Goal: Task Accomplishment & Management: Manage account settings

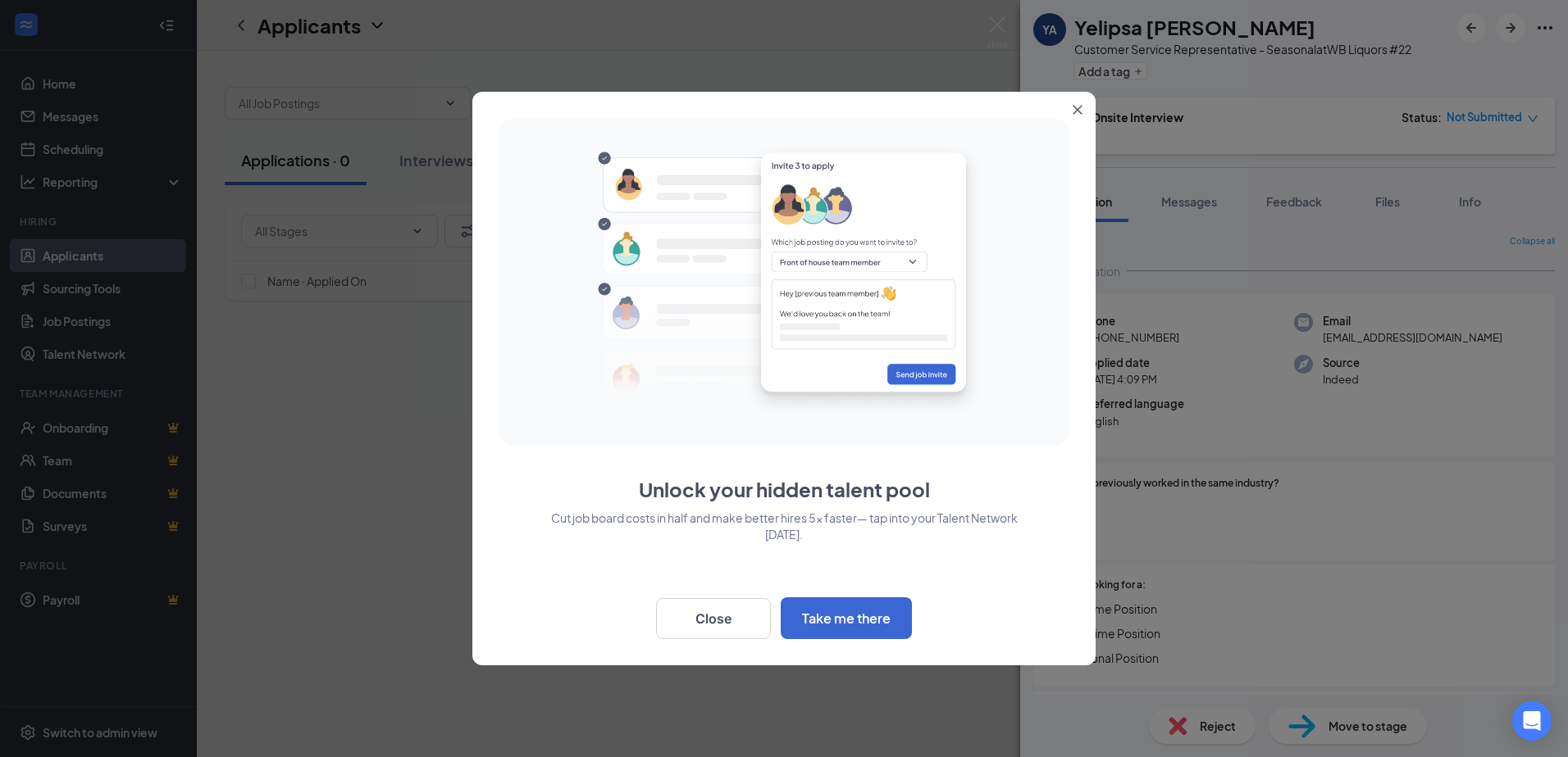
scroll to position [39, 0]
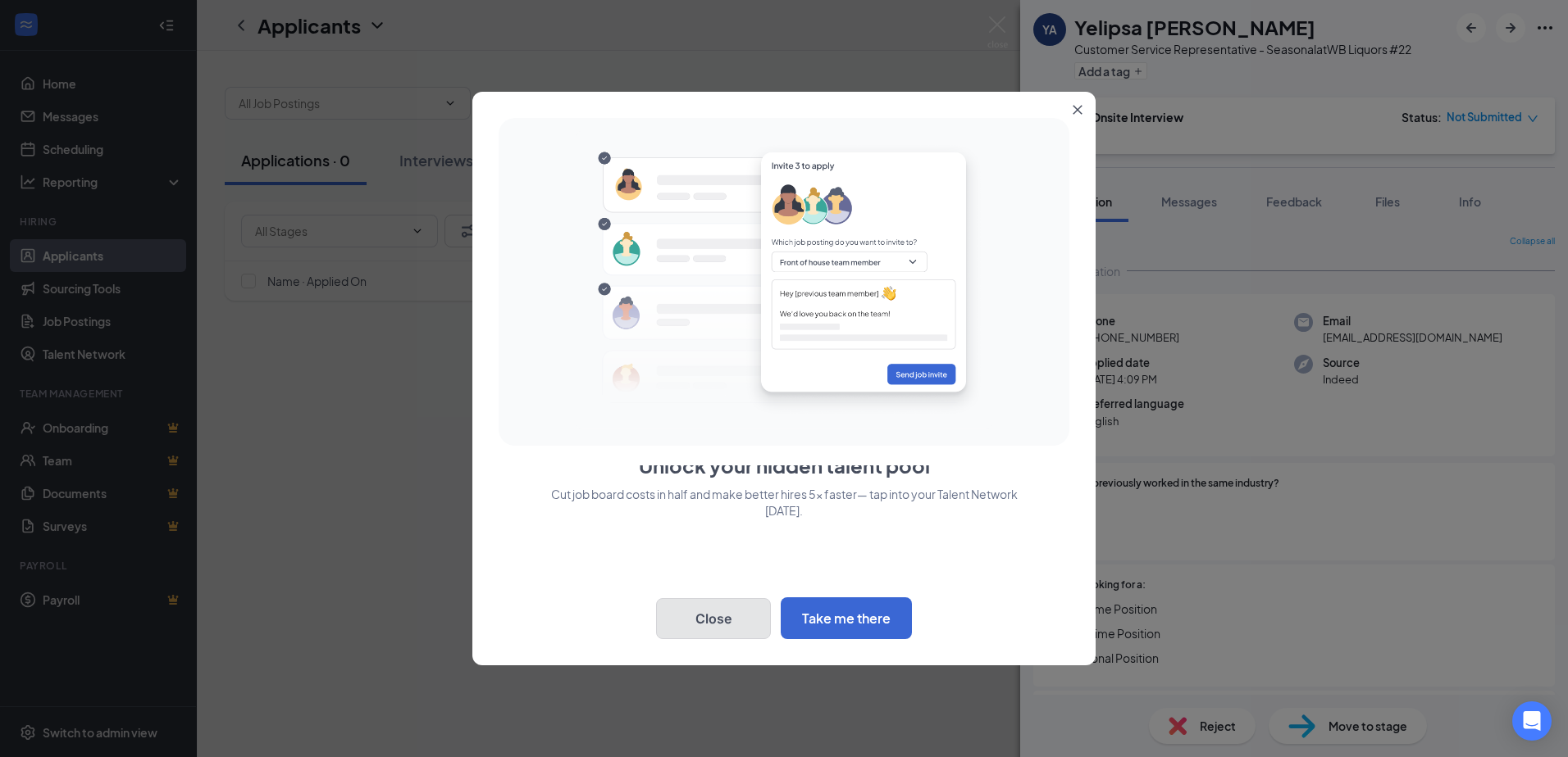
click at [690, 629] on button "Close" at bounding box center [713, 618] width 115 height 41
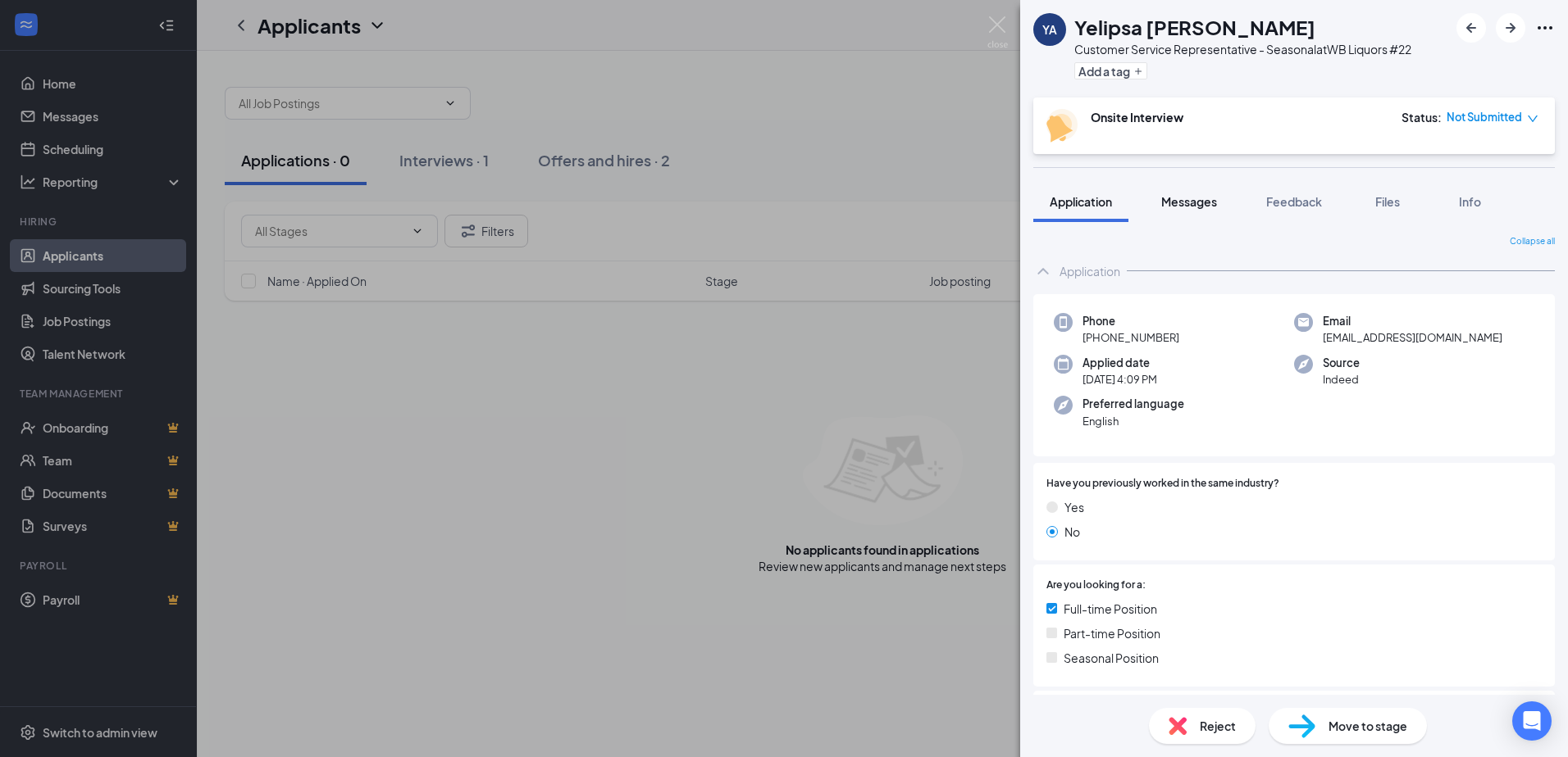
click at [1188, 195] on button "Messages" at bounding box center [1189, 201] width 88 height 41
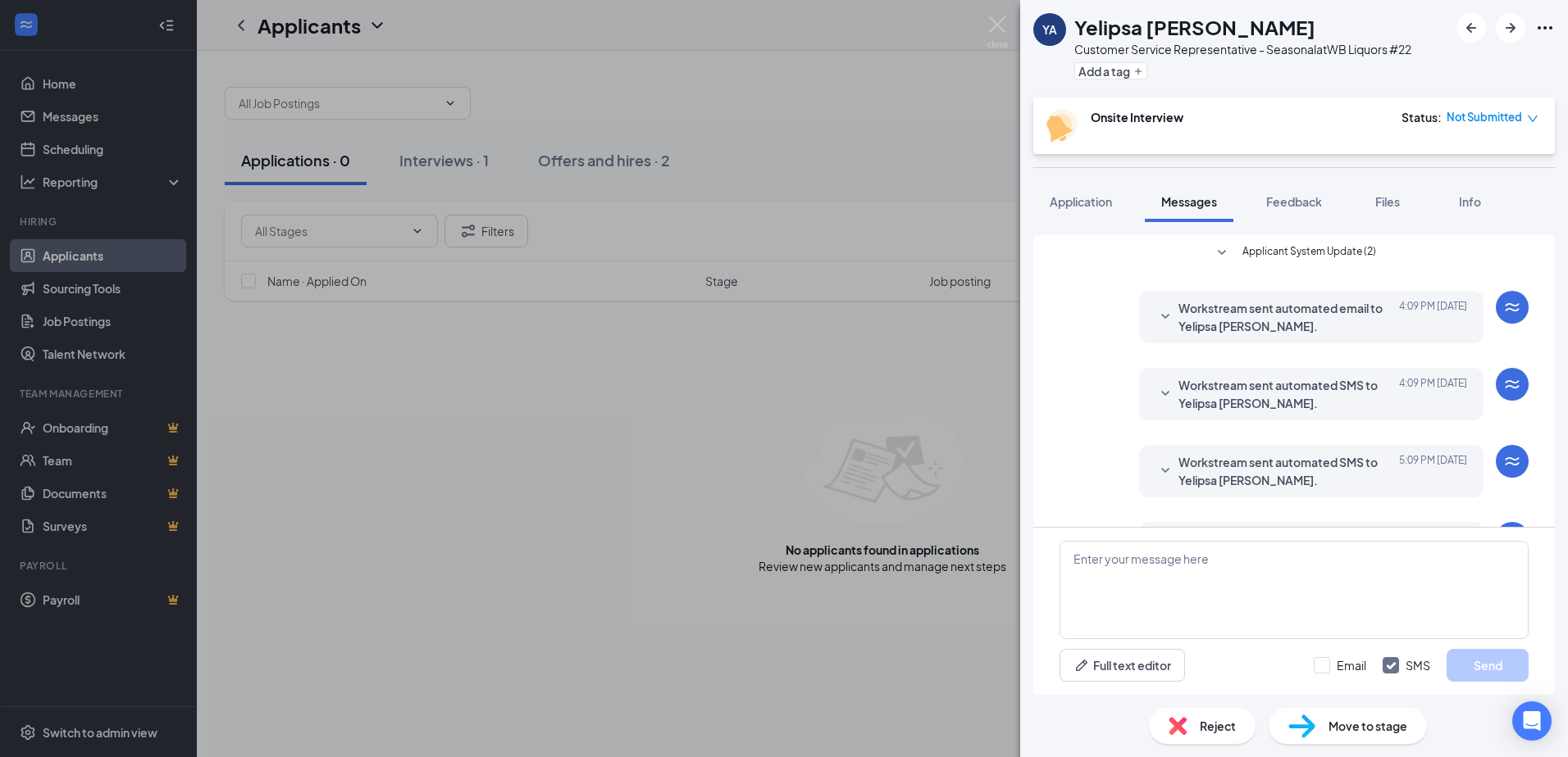
scroll to position [64, 0]
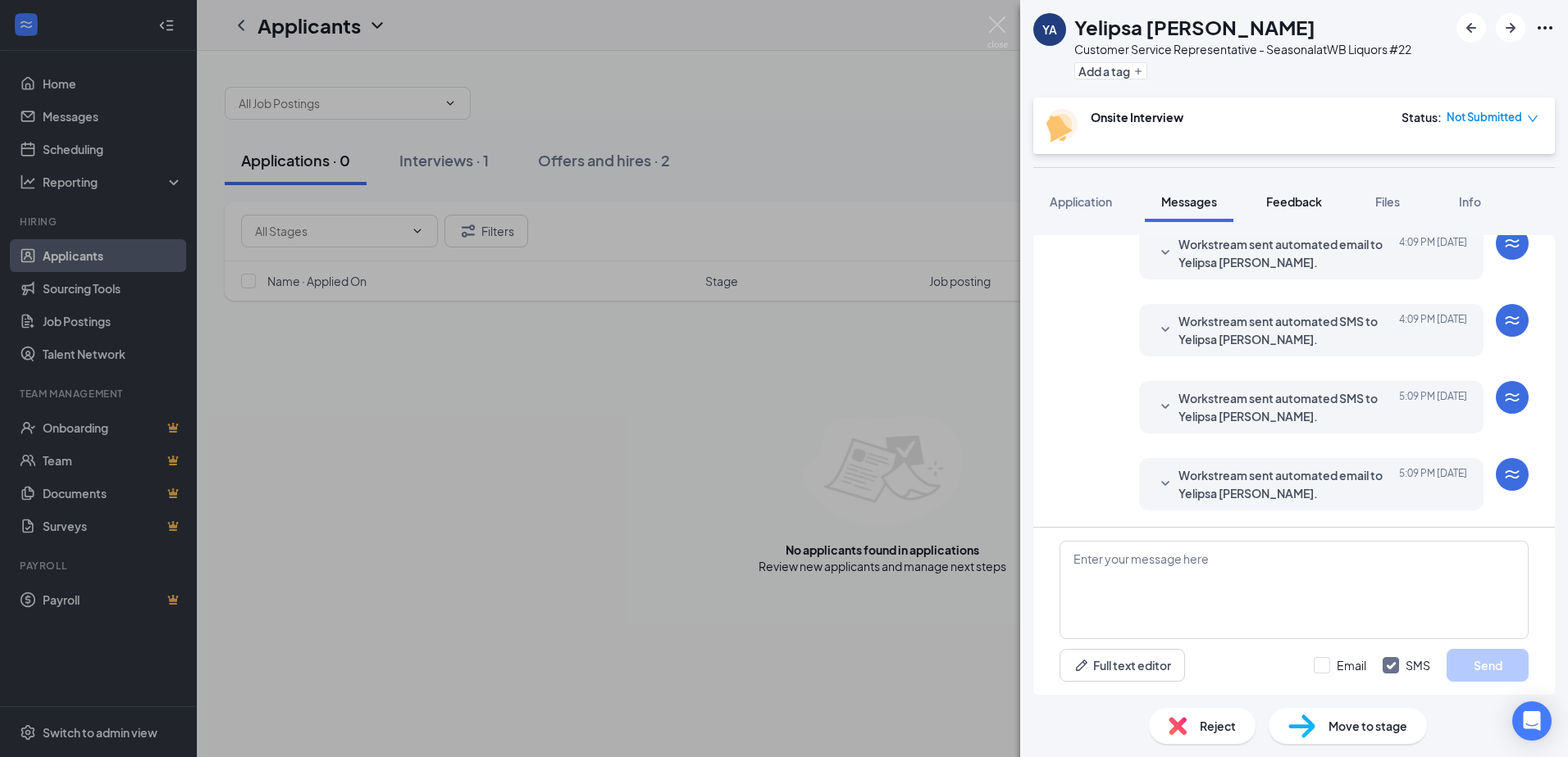
click at [1294, 195] on span "Feedback" at bounding box center [1294, 202] width 56 height 15
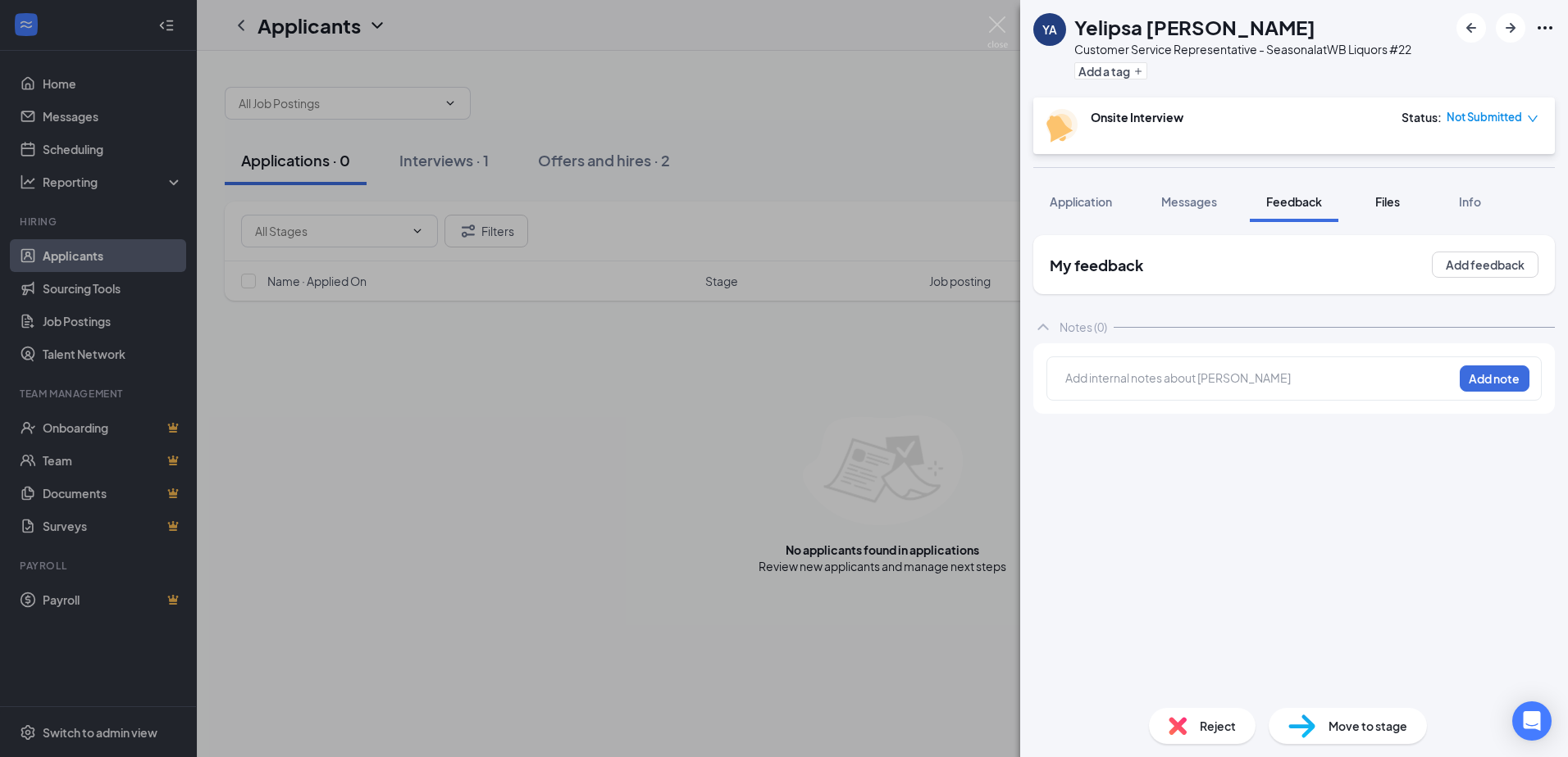
click at [1383, 197] on span "Files" at bounding box center [1387, 202] width 25 height 15
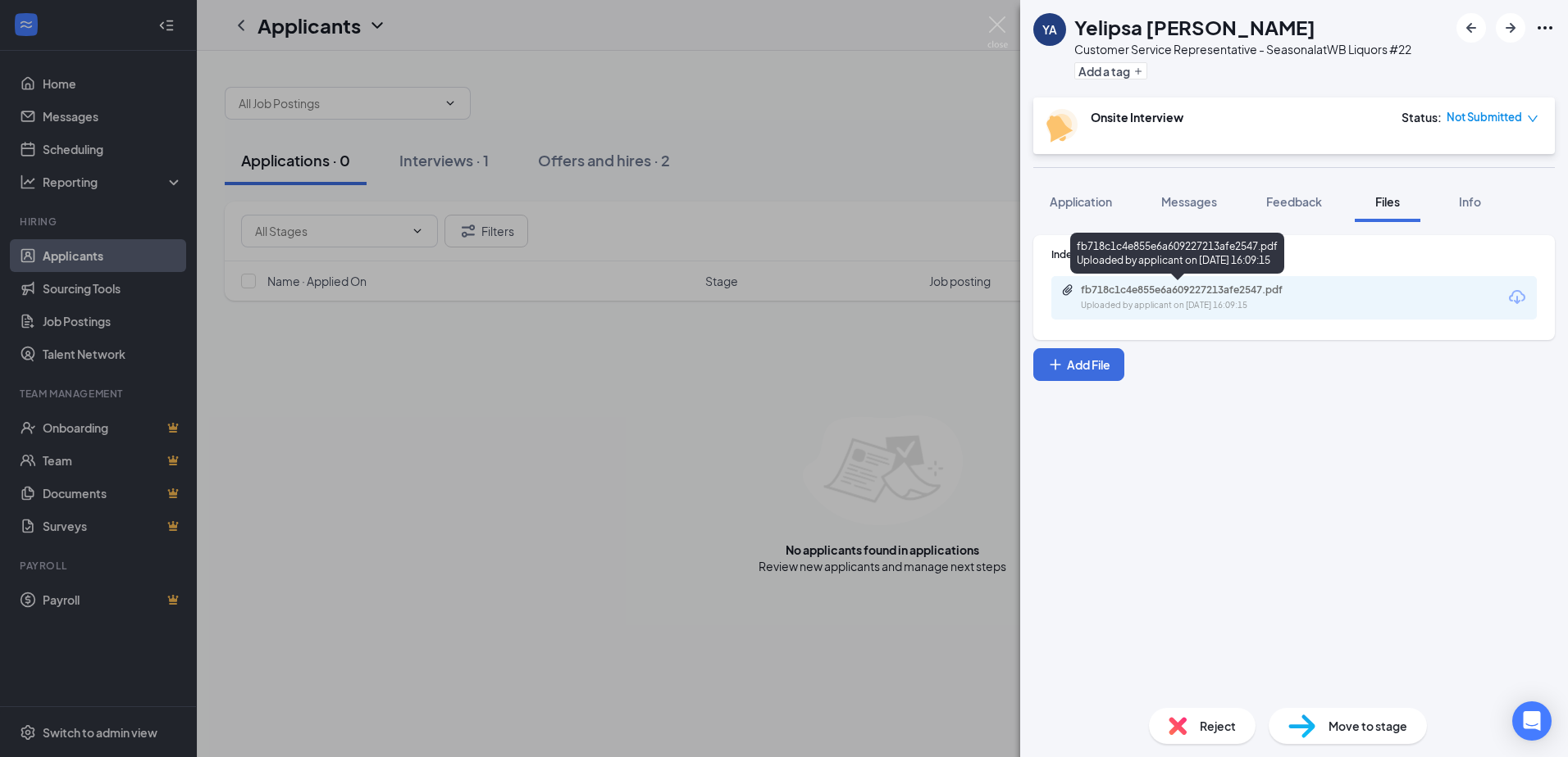
click at [1170, 296] on div "fb718c1c4e855e6a609227213afe2547.pdf Uploaded by applicant on [DATE] 16:09:15" at bounding box center [1193, 297] width 265 height 28
click at [1464, 201] on span "Info" at bounding box center [1470, 202] width 22 height 15
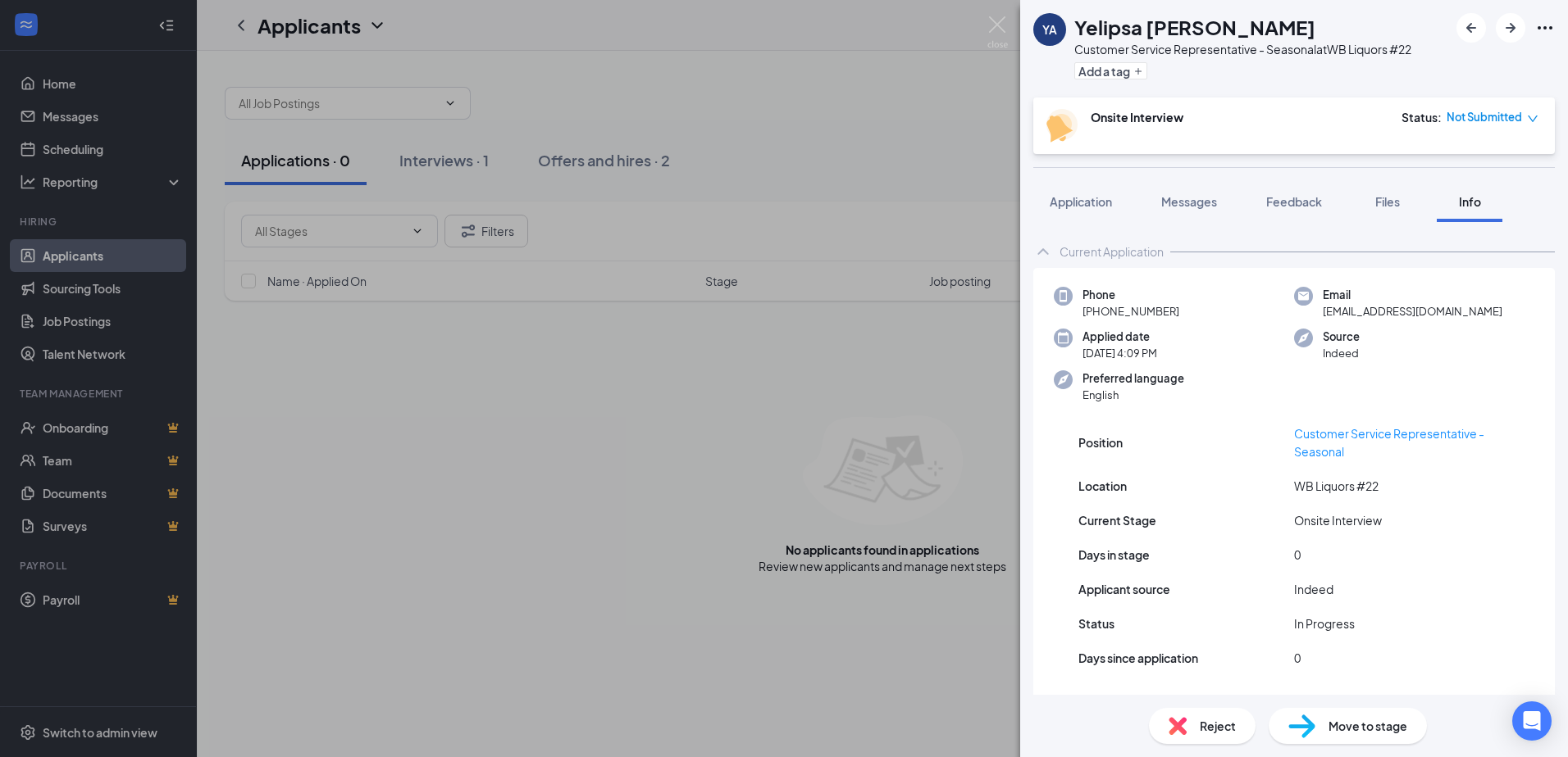
scroll to position [8, 0]
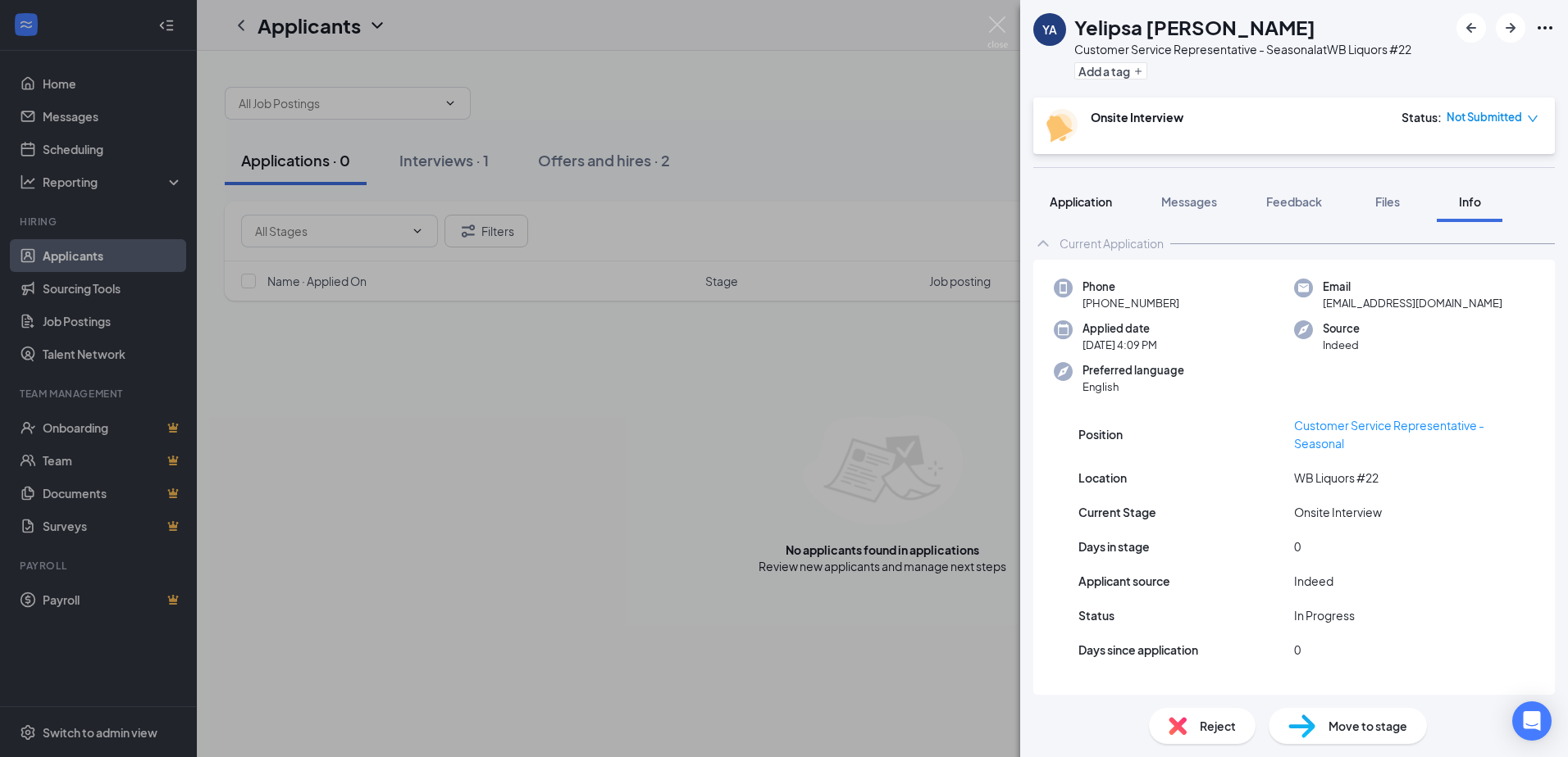
click at [1075, 217] on button "Application" at bounding box center [1081, 201] width 95 height 41
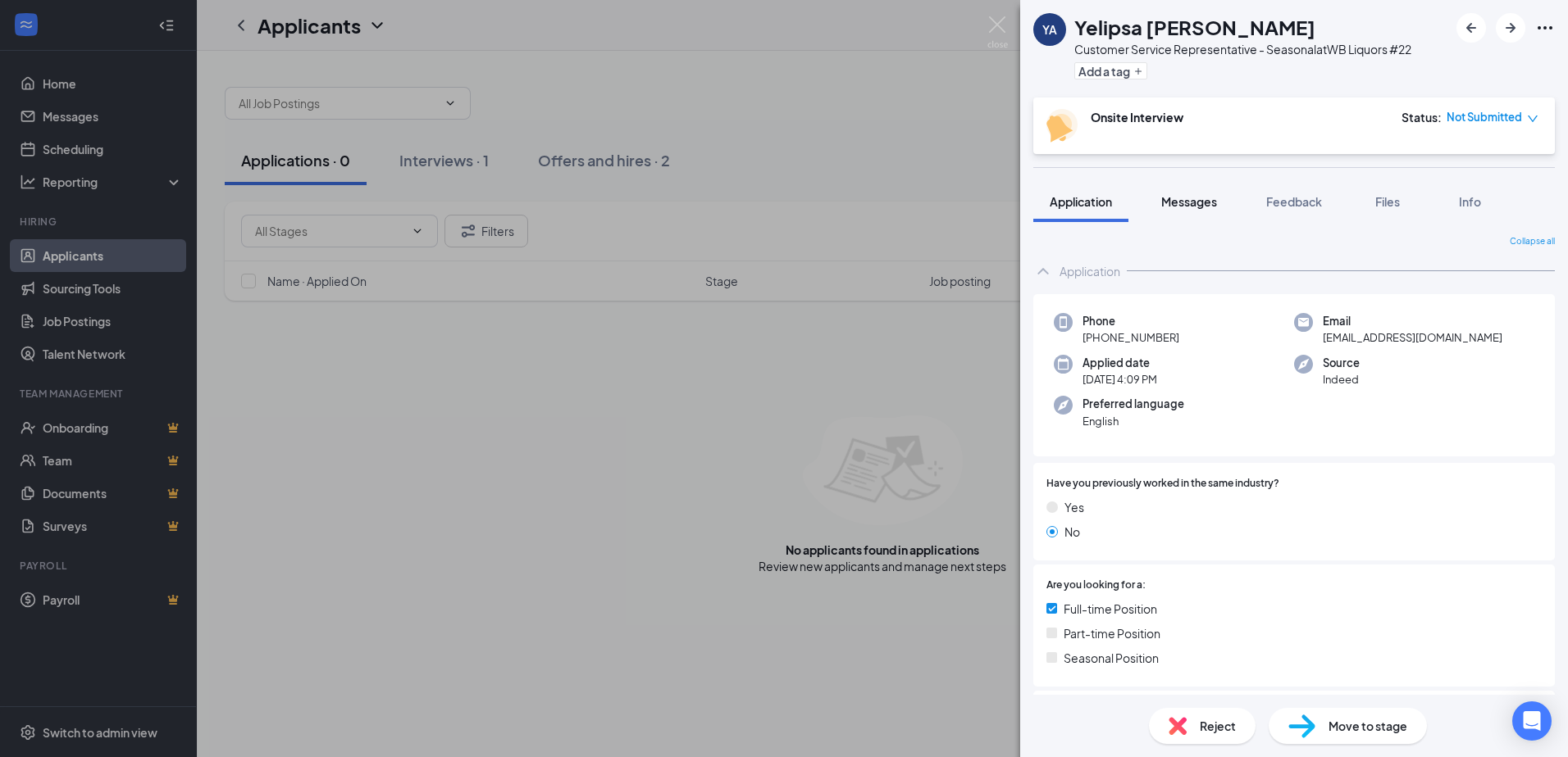
click at [1192, 199] on span "Messages" at bounding box center [1189, 202] width 56 height 15
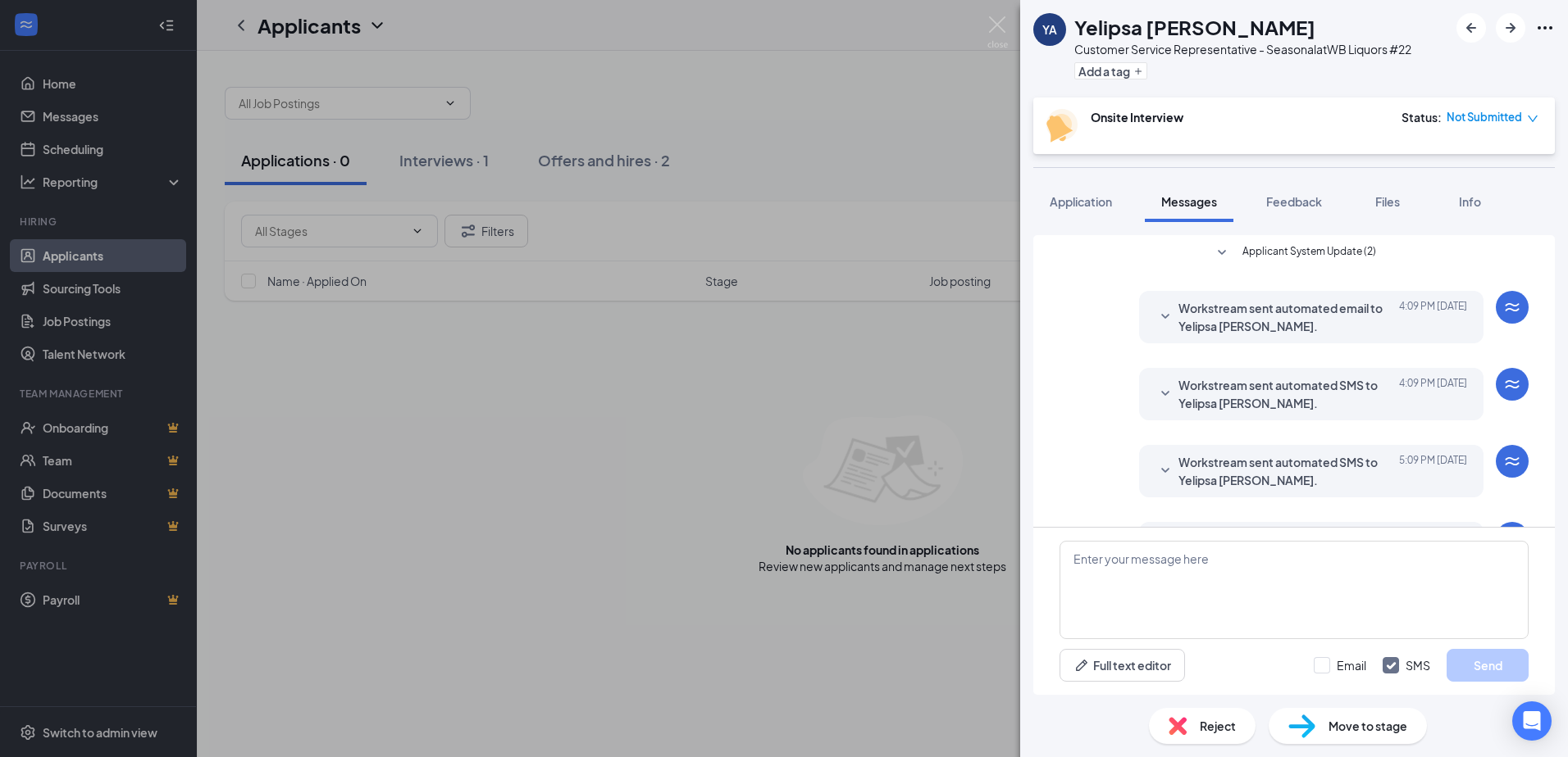
scroll to position [64, 0]
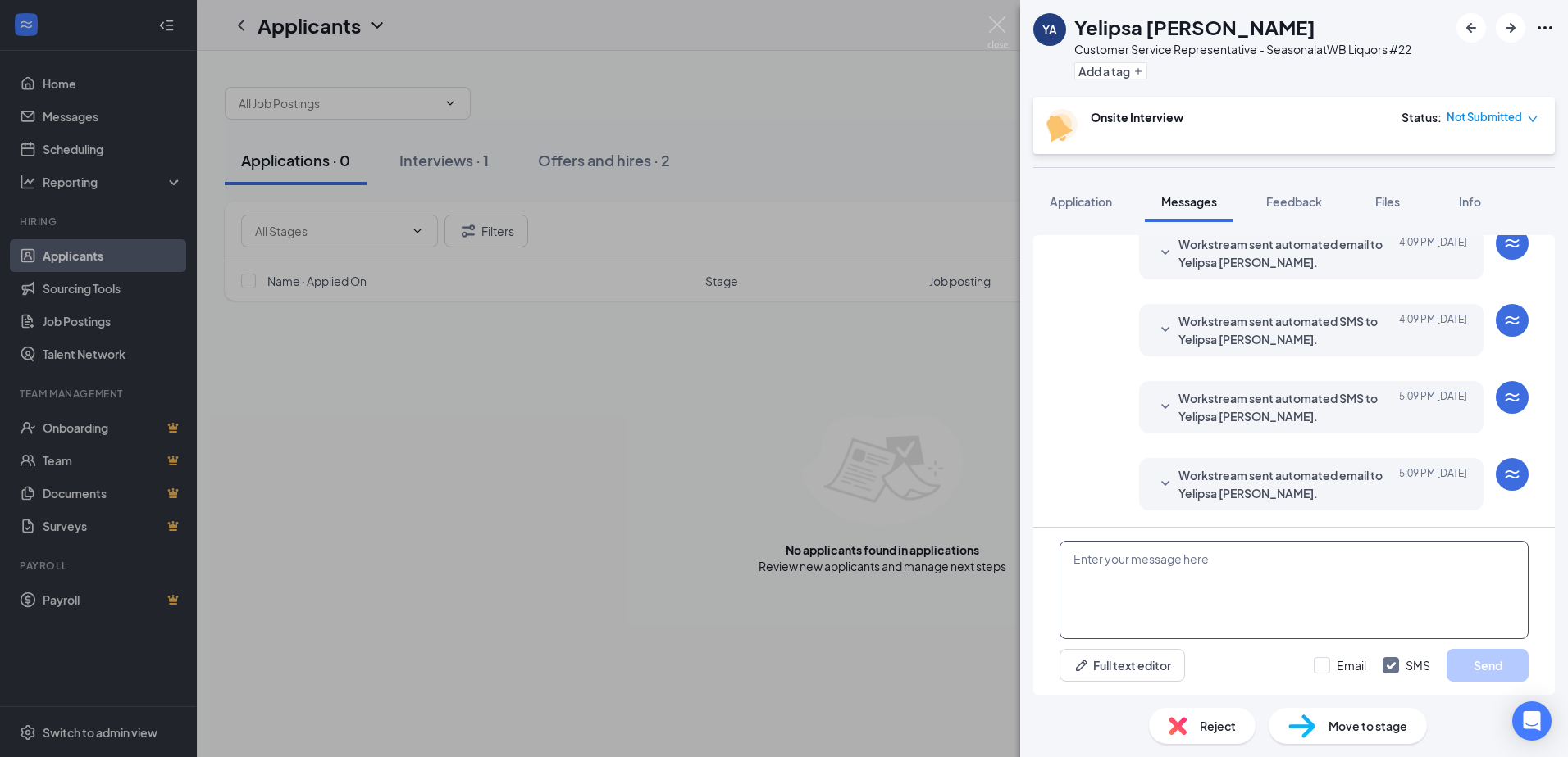
click at [1197, 593] on textarea at bounding box center [1294, 590] width 469 height 98
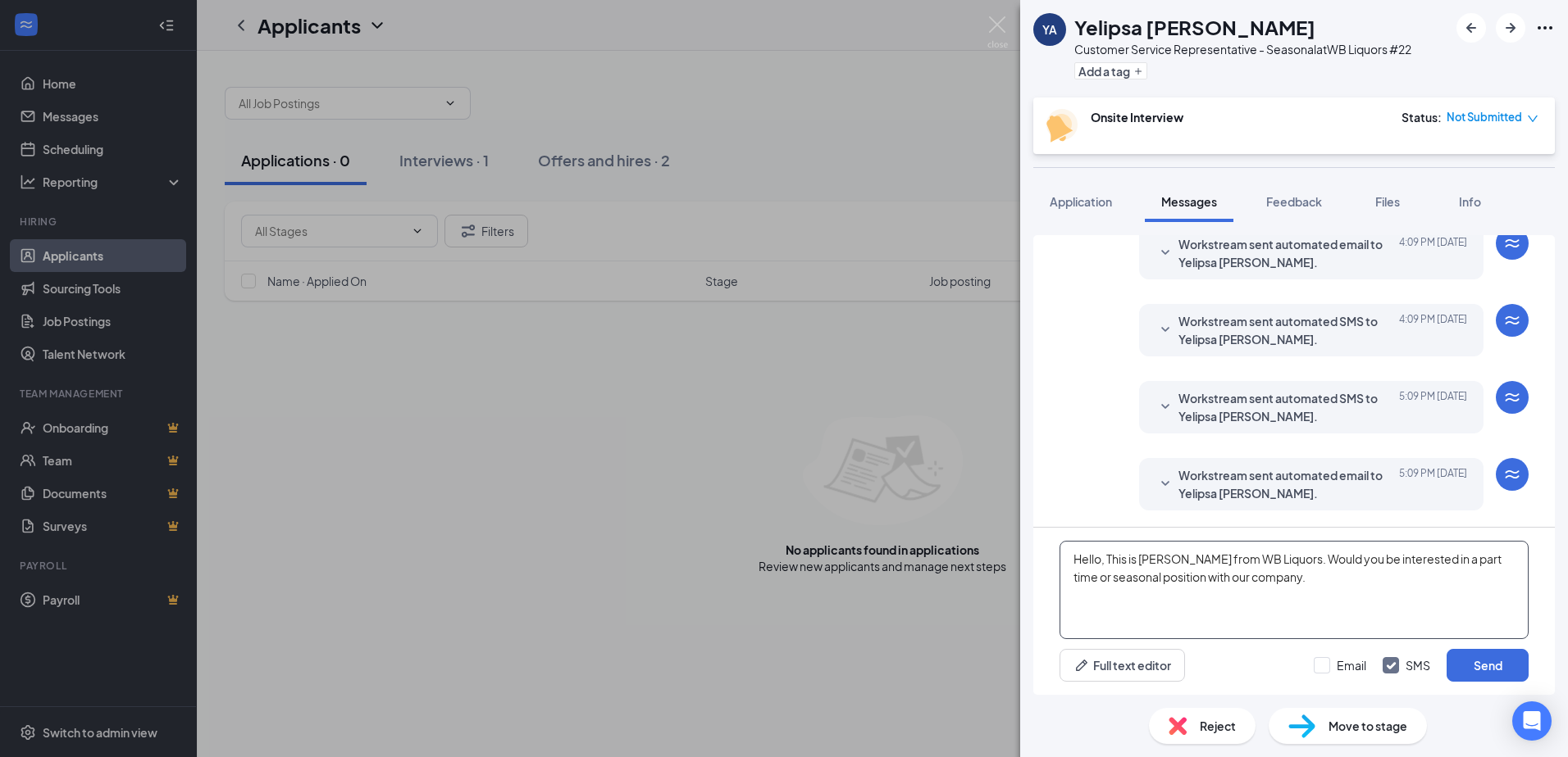
click at [1295, 580] on textarea "Hello, This is [PERSON_NAME] from WB Liquors. Would you be interested in a part…" at bounding box center [1294, 590] width 469 height 98
type textarea "Hello, This is [PERSON_NAME] from WB Liquors. Would you be interested in a part…"
click at [1485, 664] on button "Send" at bounding box center [1487, 665] width 82 height 33
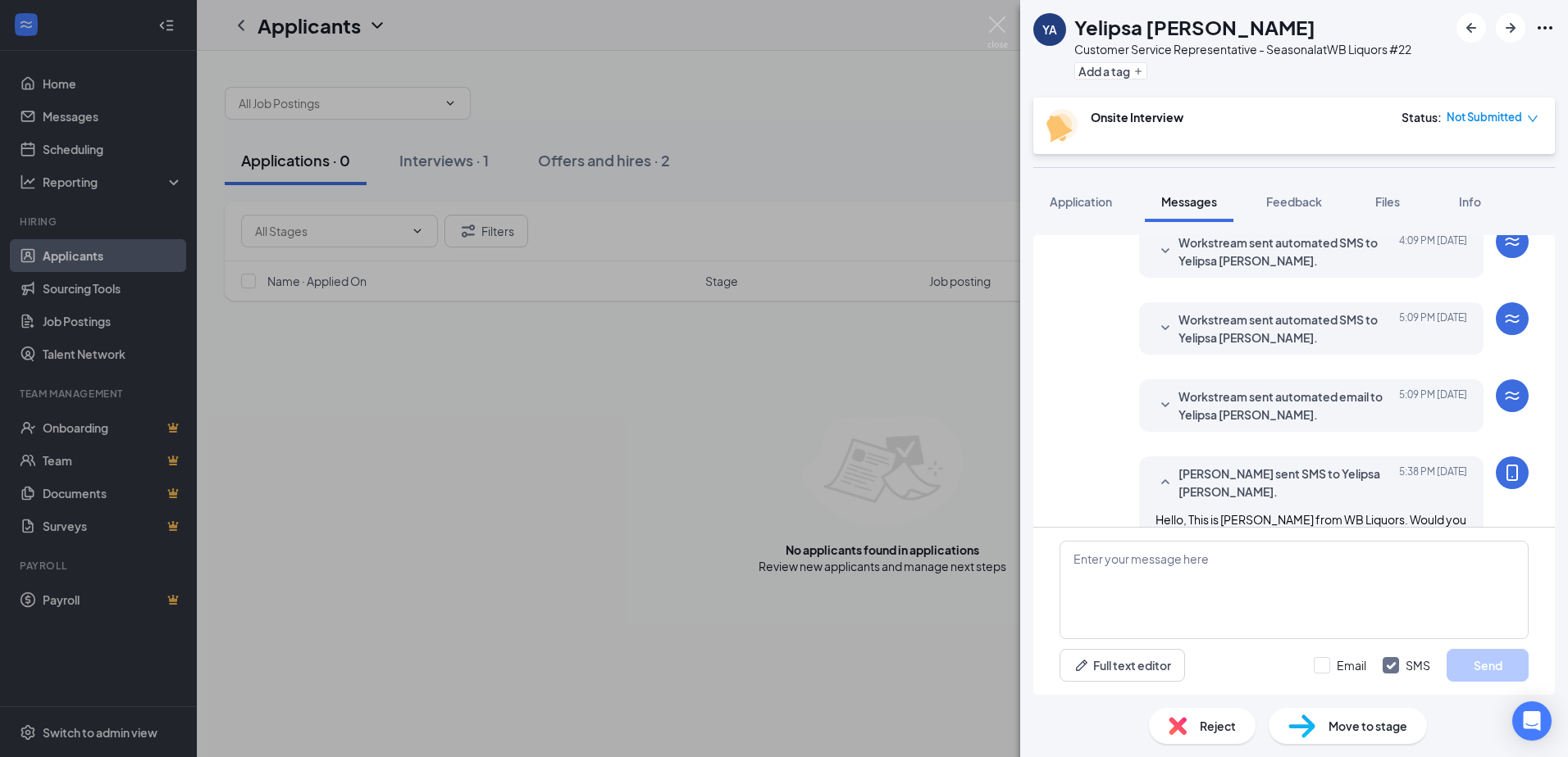
scroll to position [223, 0]
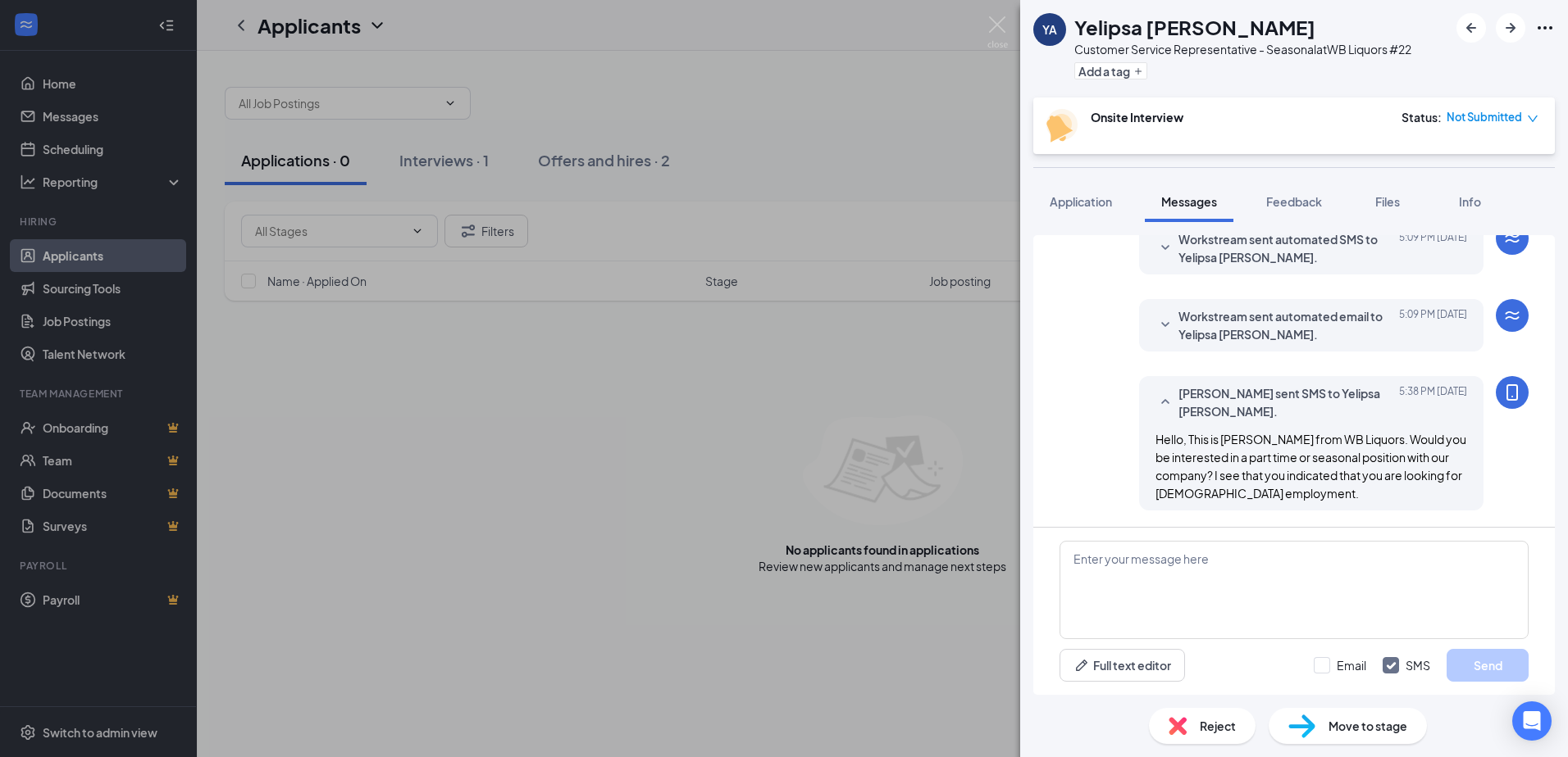
click at [953, 158] on div "YA Yelipsa [PERSON_NAME] Customer Service Representative - Seasonal at WB Liquo…" at bounding box center [784, 378] width 1568 height 757
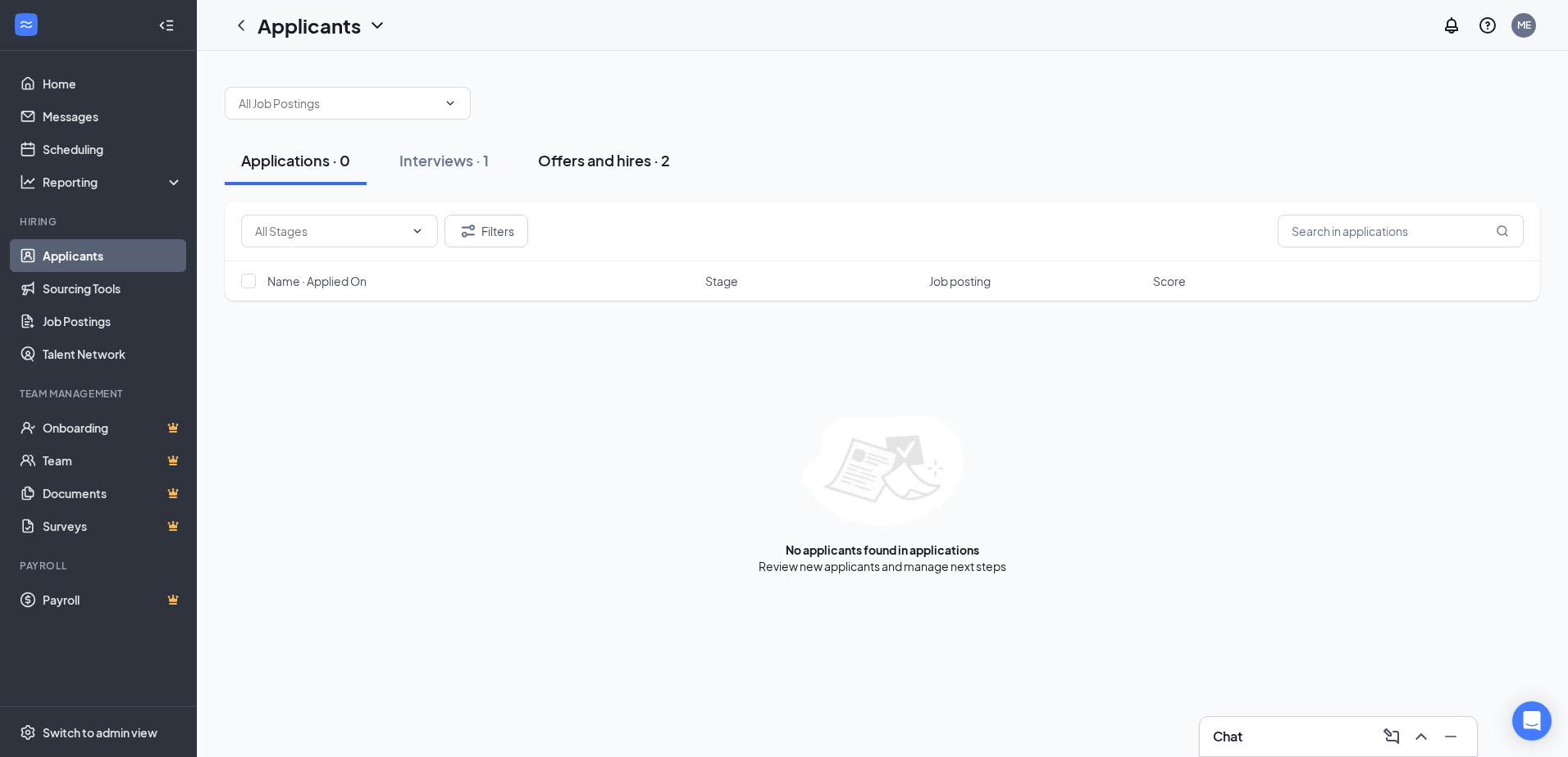
click at [633, 166] on div "Offers and hires · 2" at bounding box center [604, 160] width 132 height 20
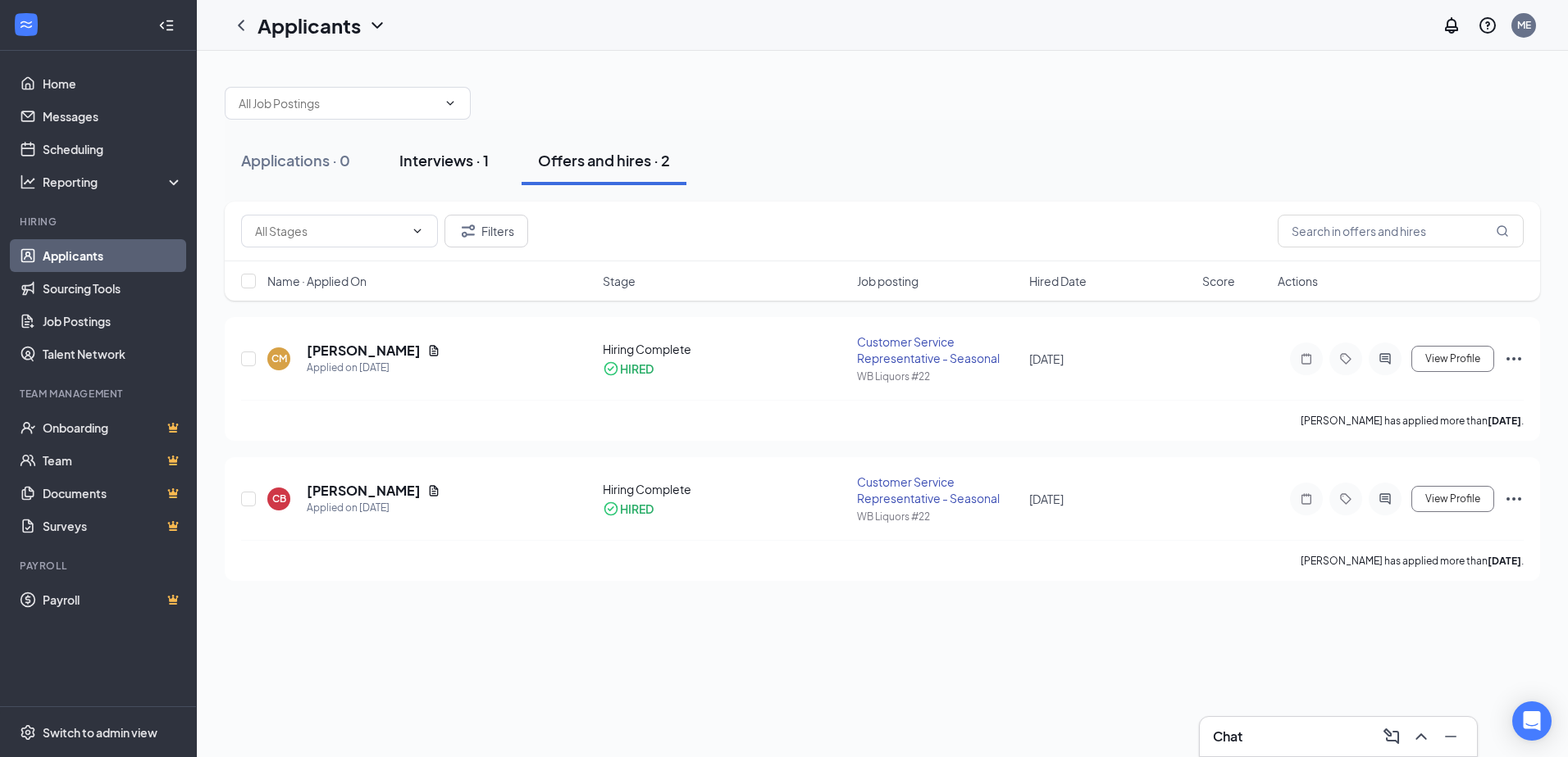
click at [420, 150] on button "Interviews · 1" at bounding box center [443, 161] width 122 height 50
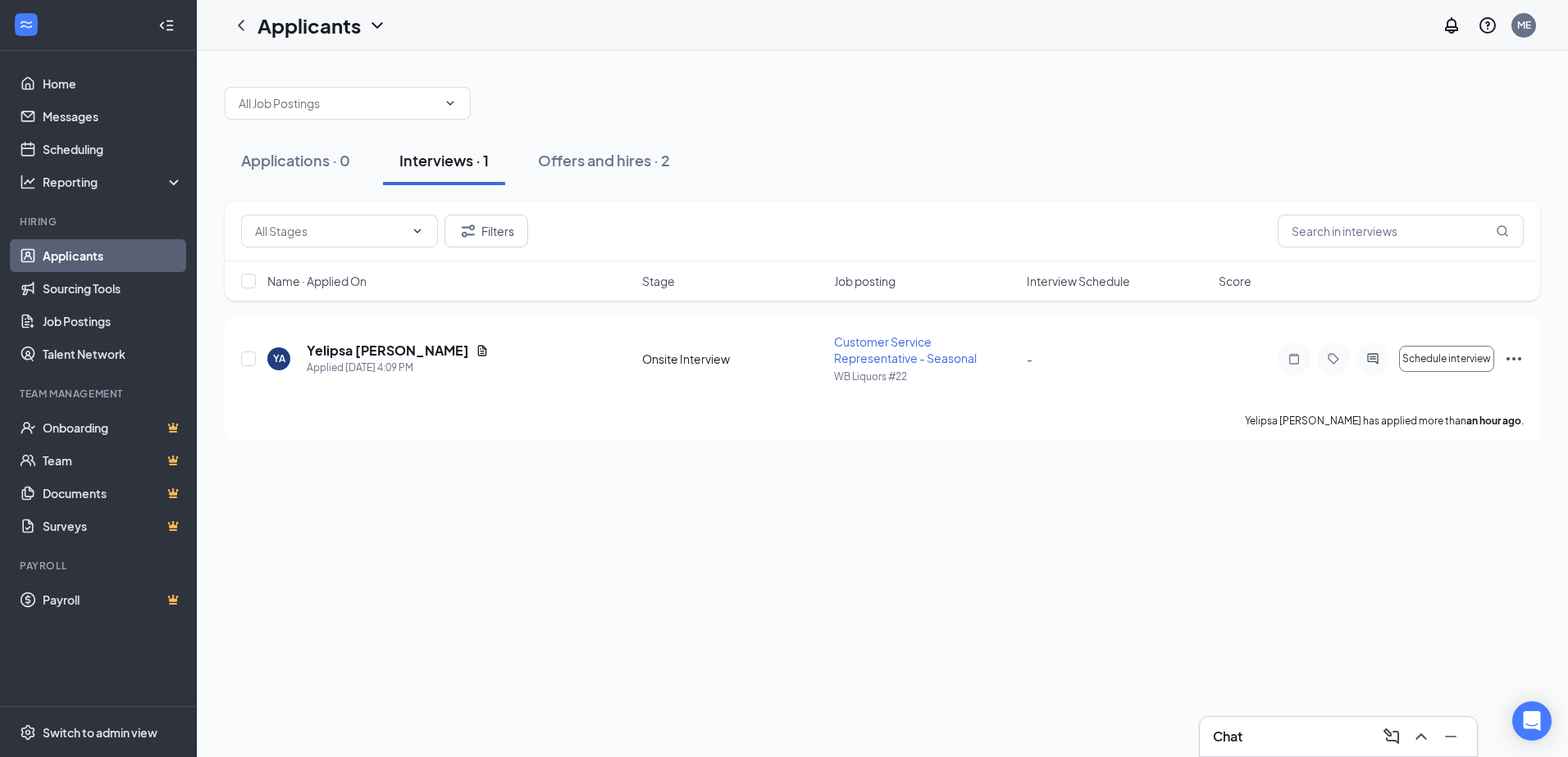
click at [1298, 743] on div "Chat" at bounding box center [1338, 737] width 251 height 27
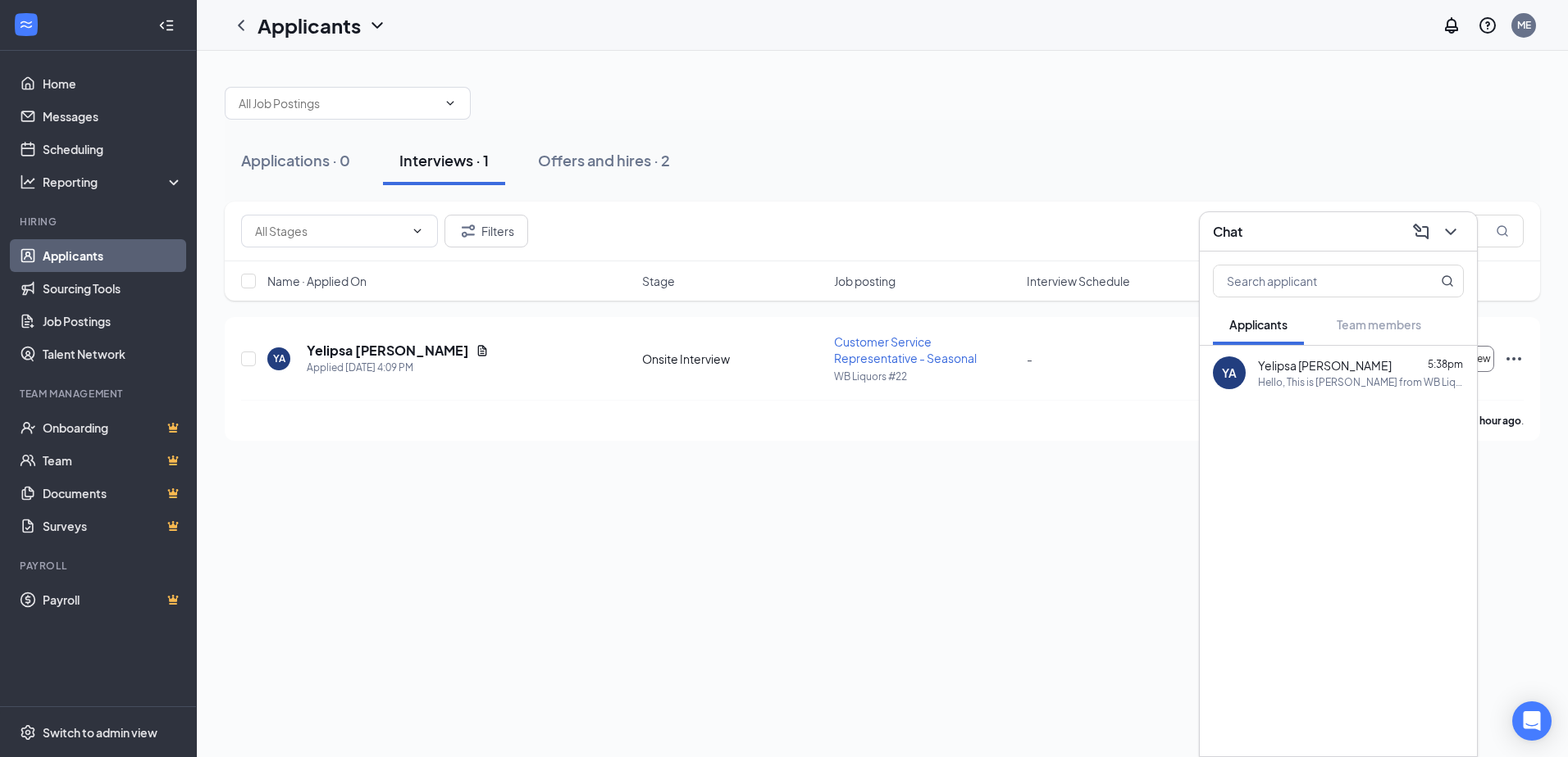
click at [1324, 228] on div "Chat" at bounding box center [1338, 232] width 251 height 26
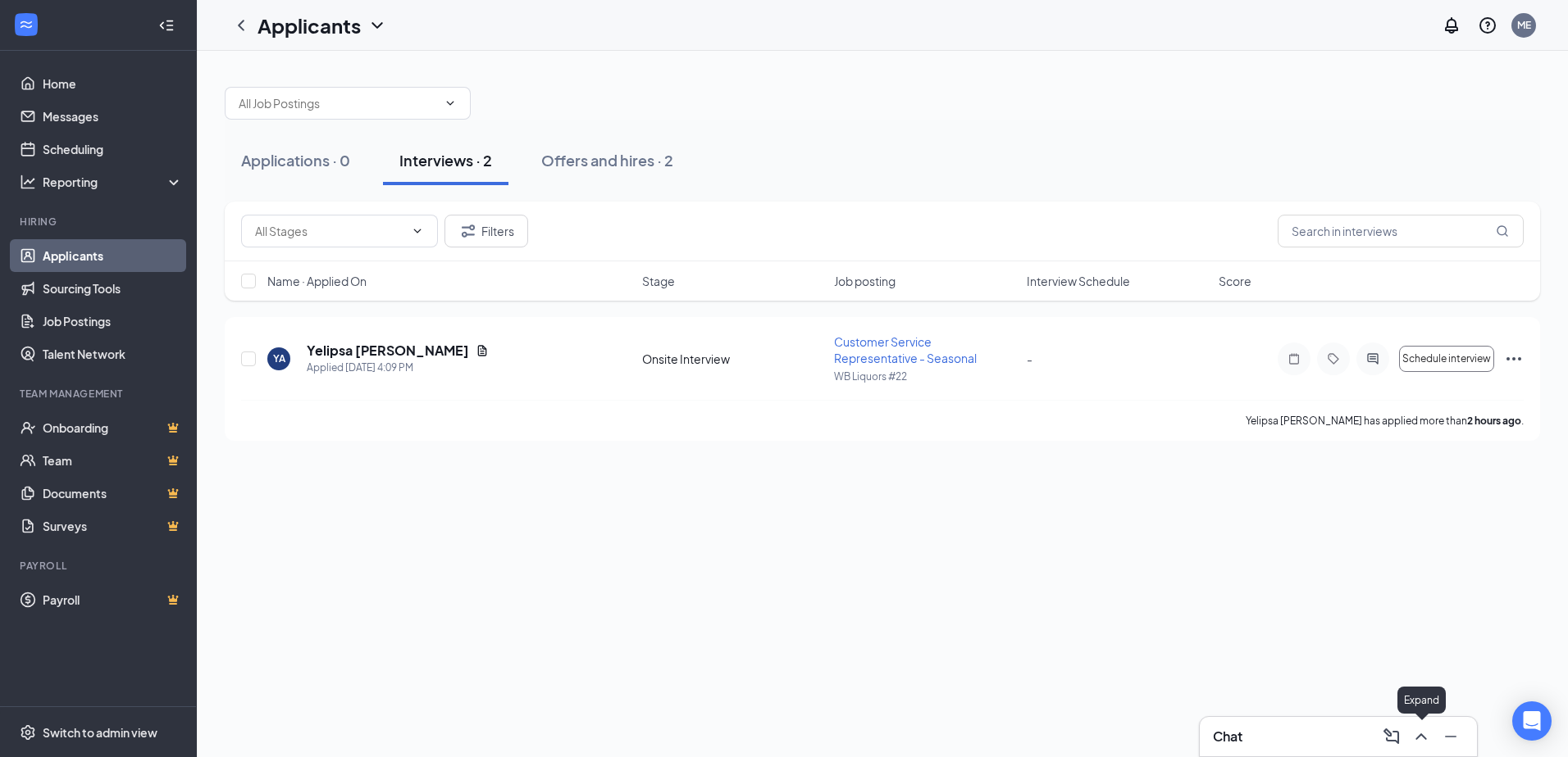
click at [1428, 738] on icon "ChevronUp" at bounding box center [1420, 736] width 19 height 19
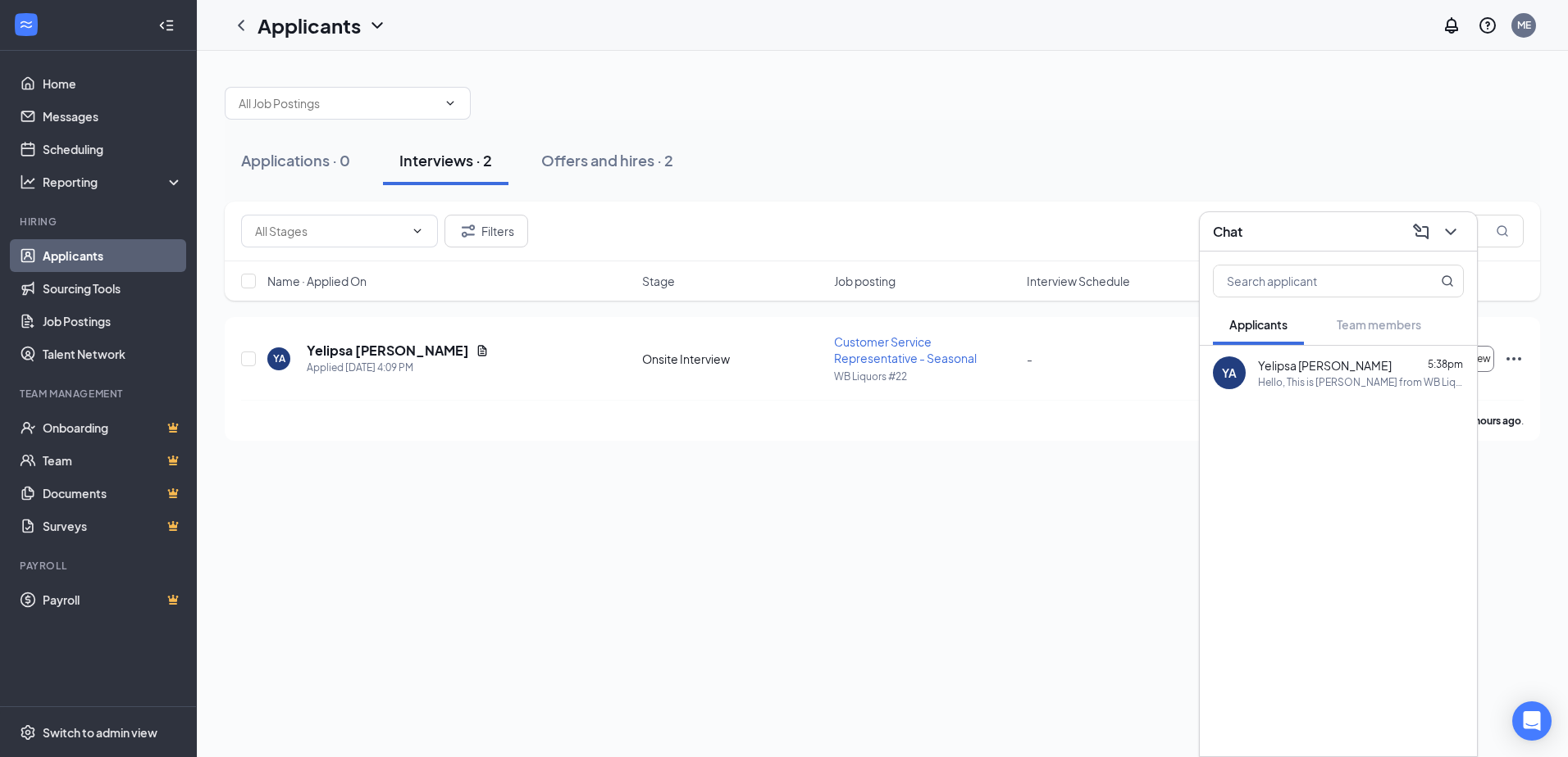
click at [1333, 382] on div "Hello, This is [PERSON_NAME] from WB Liquors. Would you be interested in a part…" at bounding box center [1361, 382] width 206 height 14
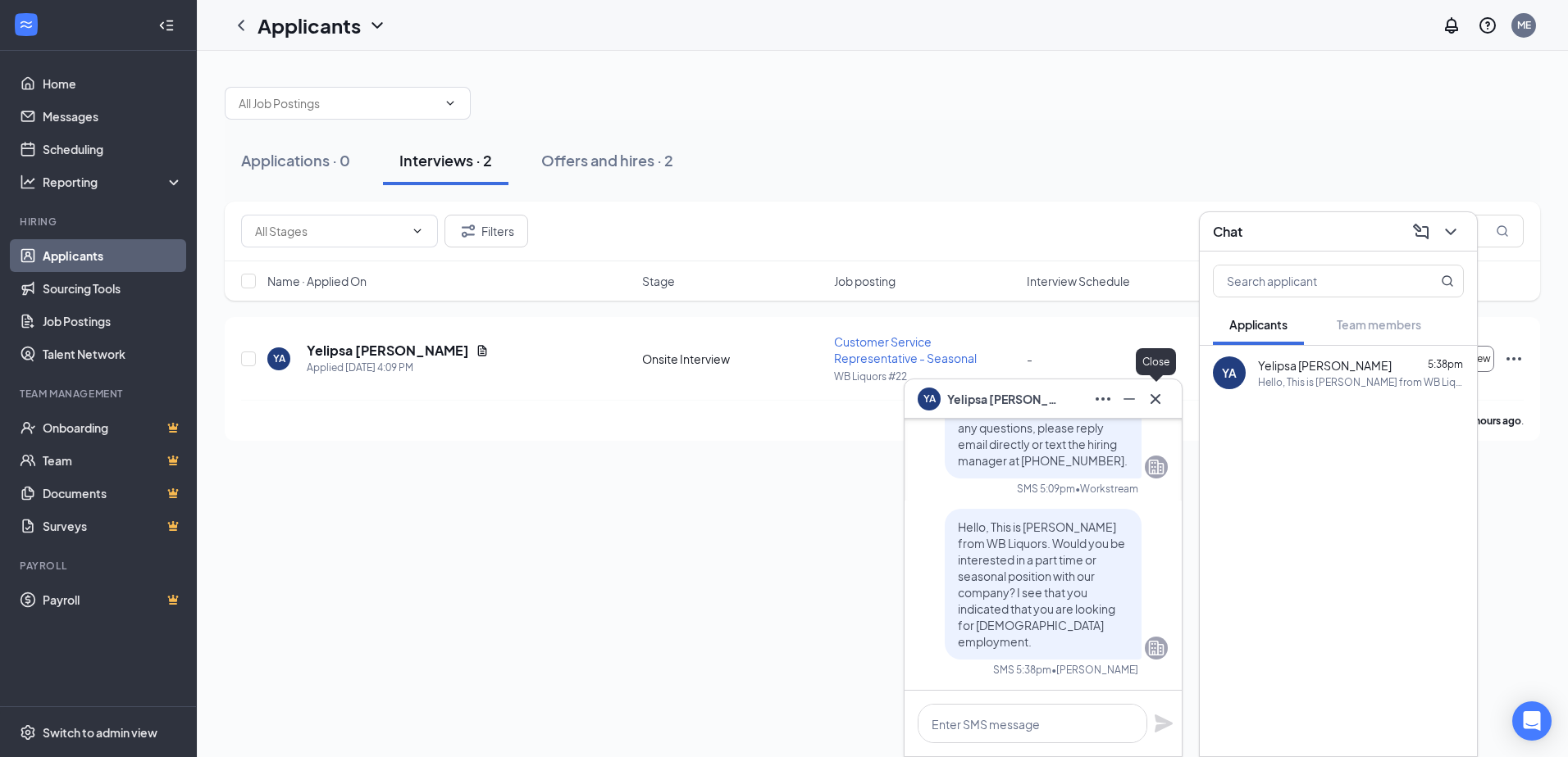
click at [1152, 404] on icon "Cross" at bounding box center [1155, 398] width 19 height 19
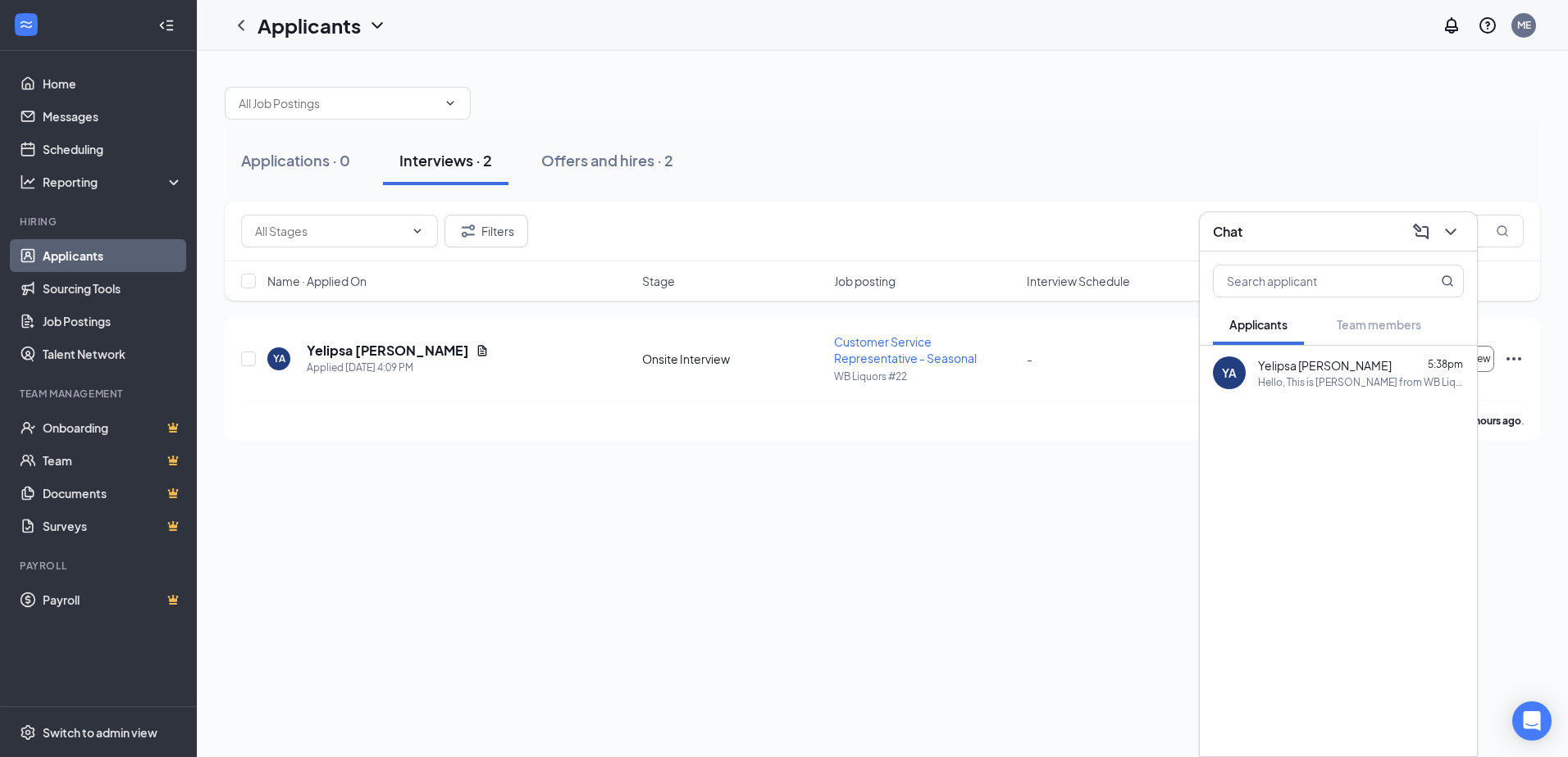
click at [1464, 229] on div "Chat" at bounding box center [1338, 231] width 277 height 39
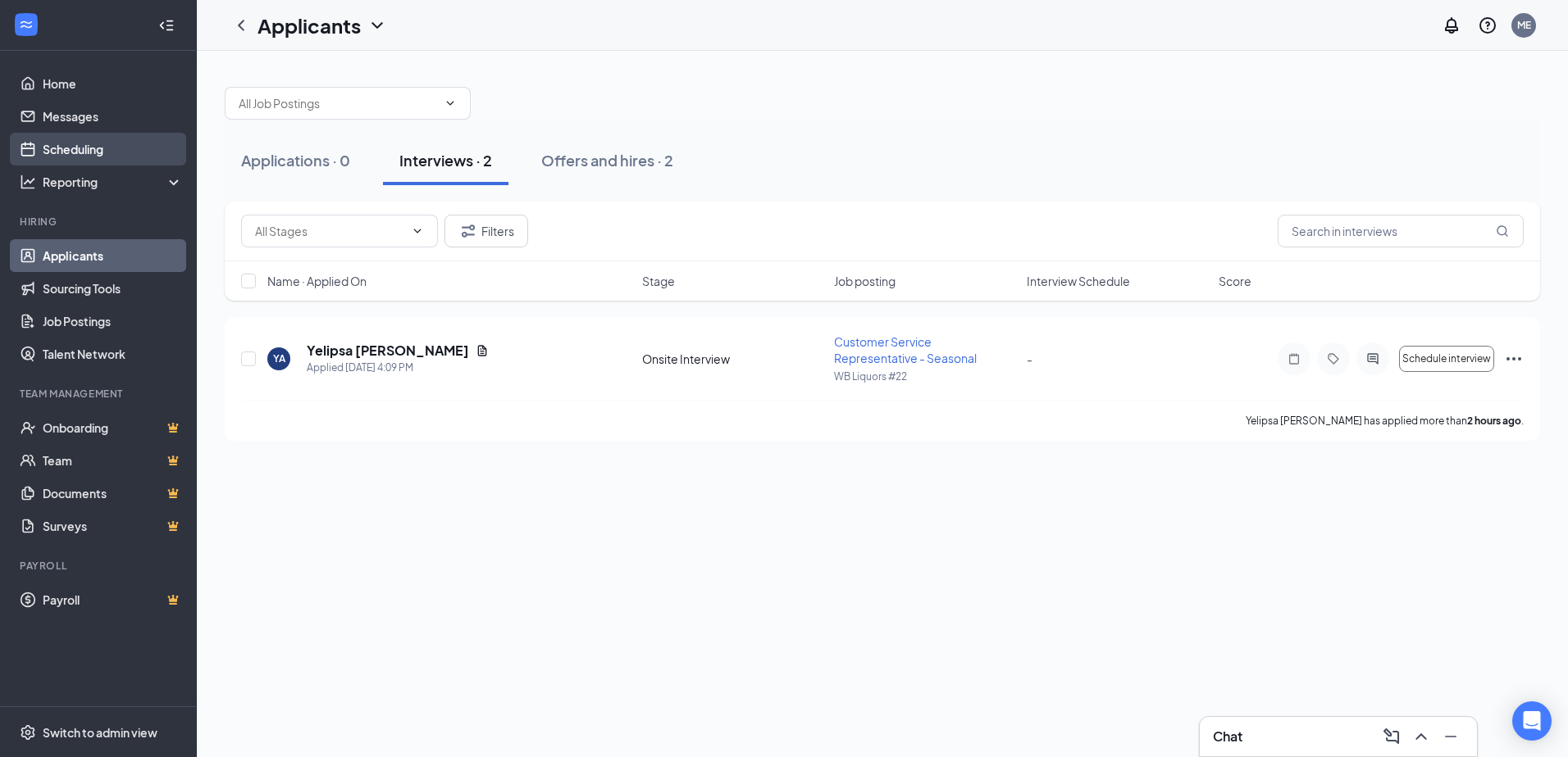
click at [100, 150] on link "Scheduling" at bounding box center [112, 150] width 140 height 33
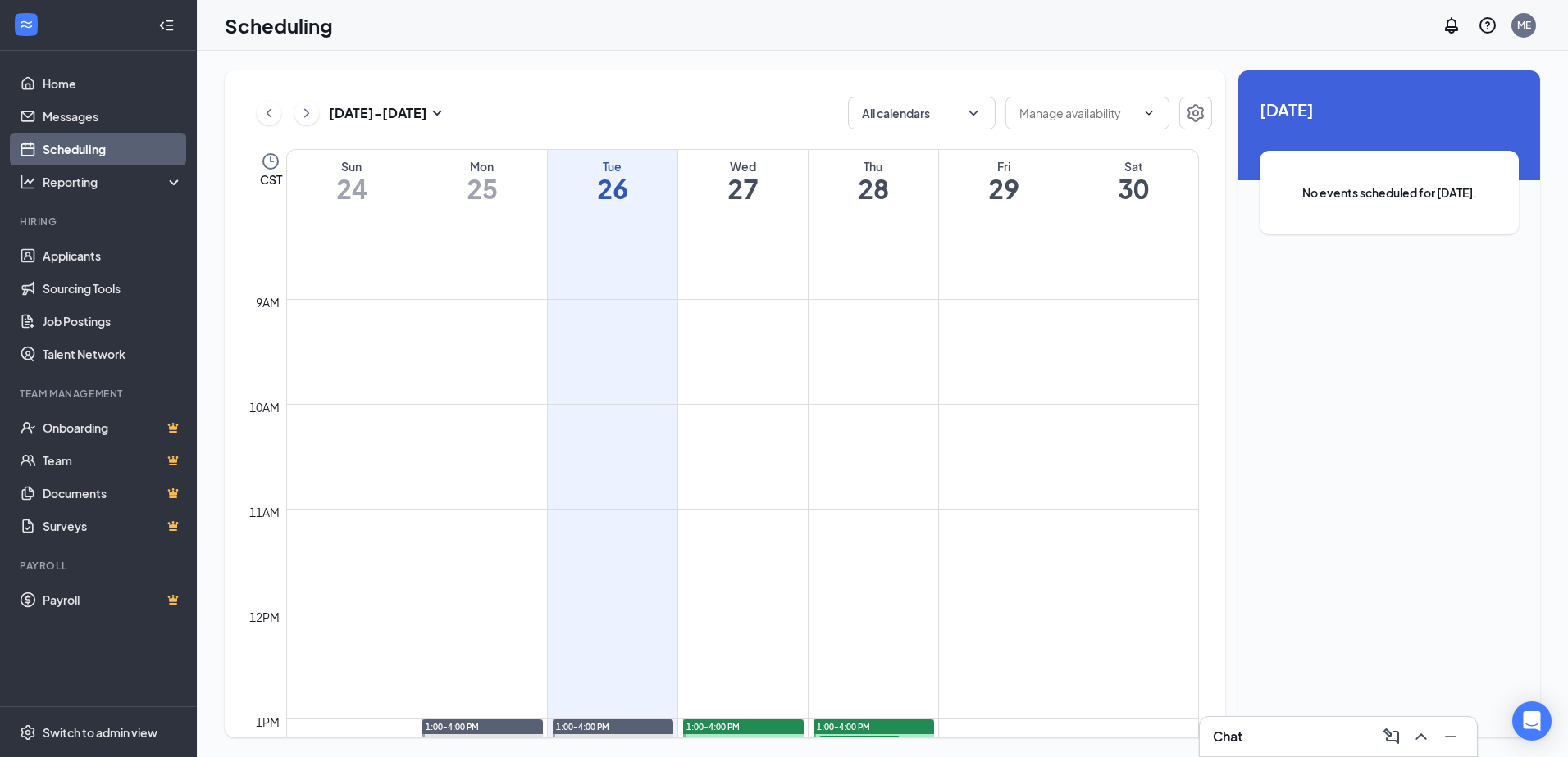
scroll to position [1133, 0]
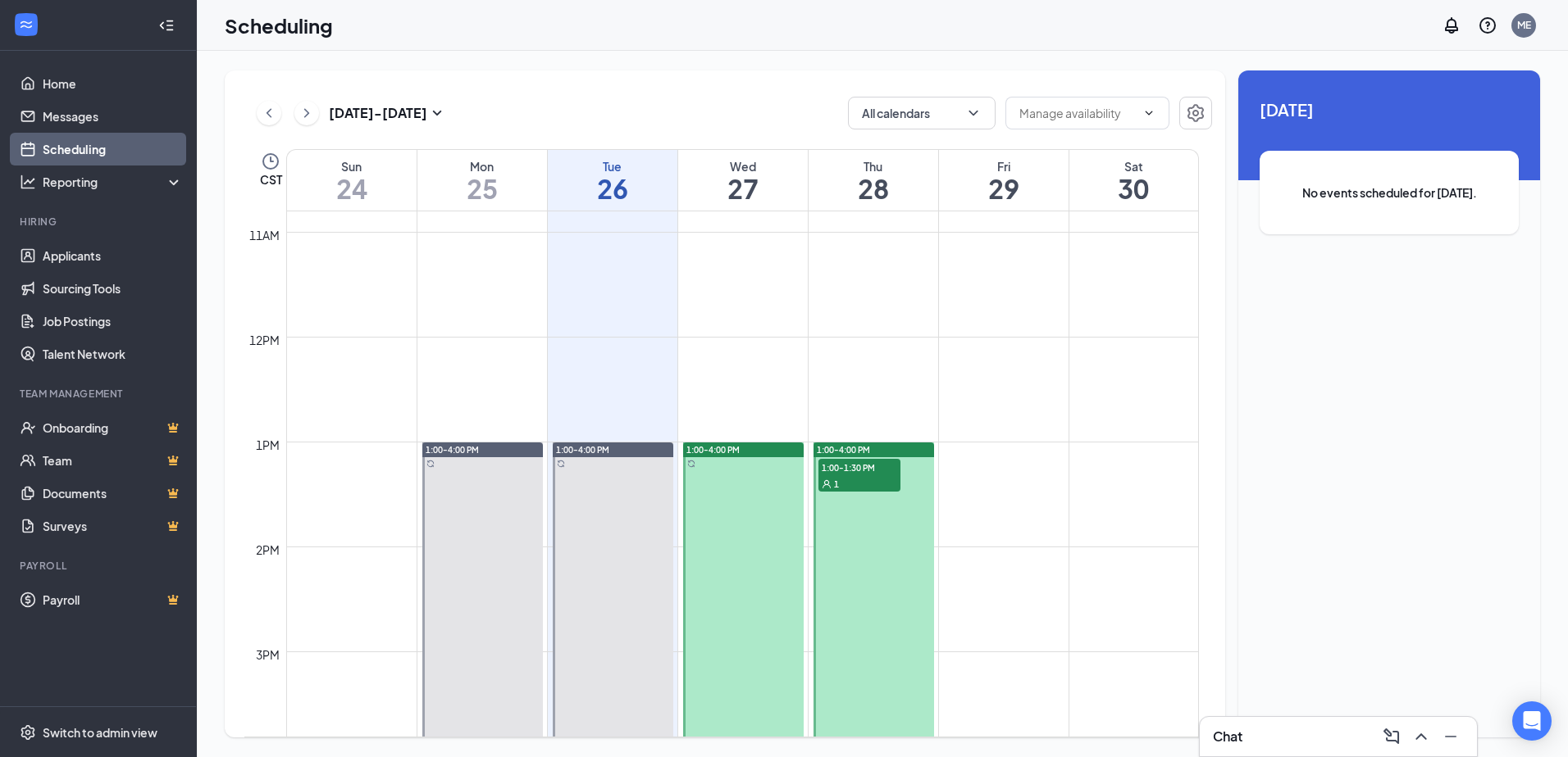
click at [741, 511] on div at bounding box center [743, 599] width 120 height 314
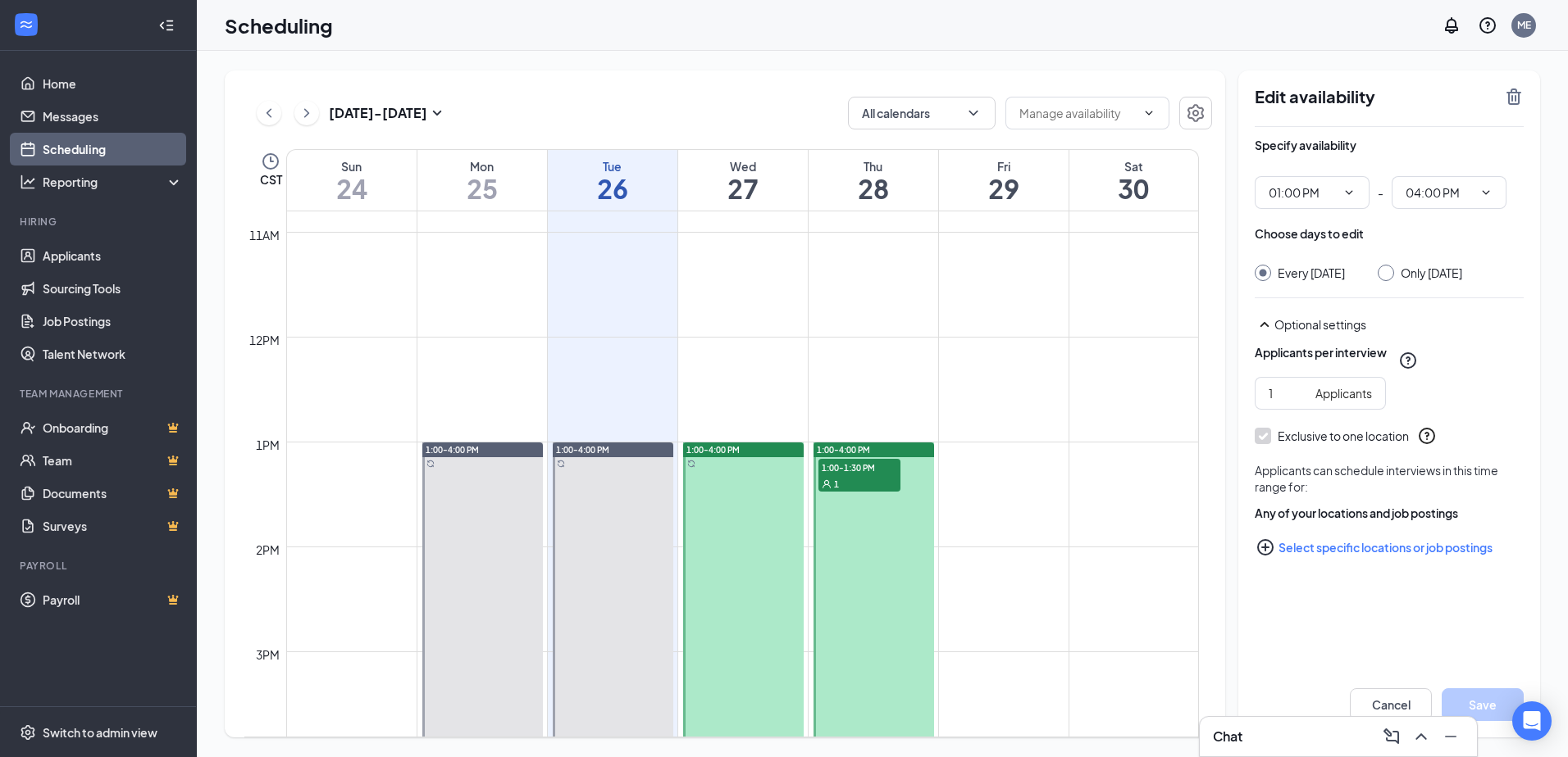
click at [837, 500] on div at bounding box center [873, 599] width 120 height 314
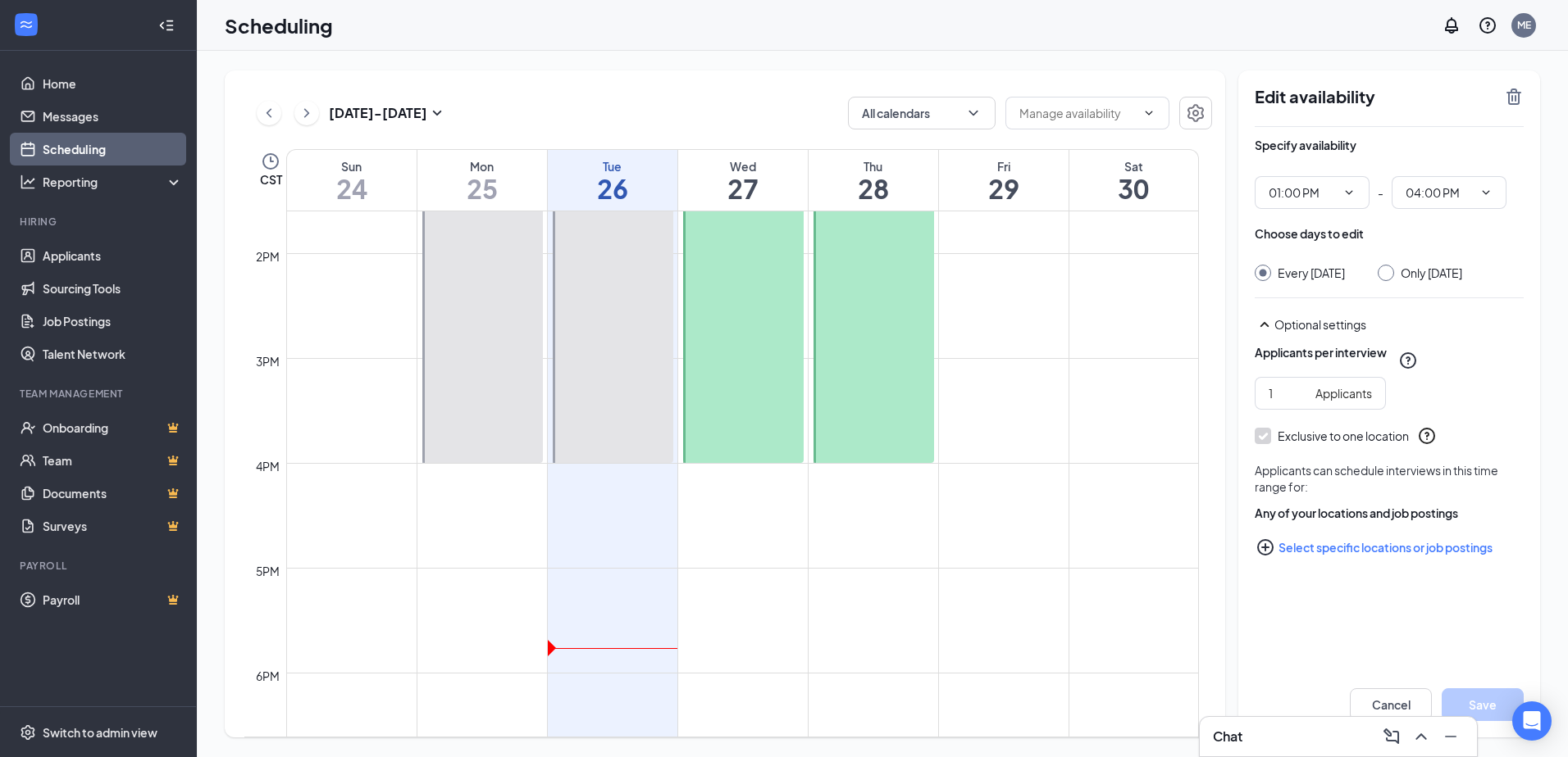
scroll to position [1379, 0]
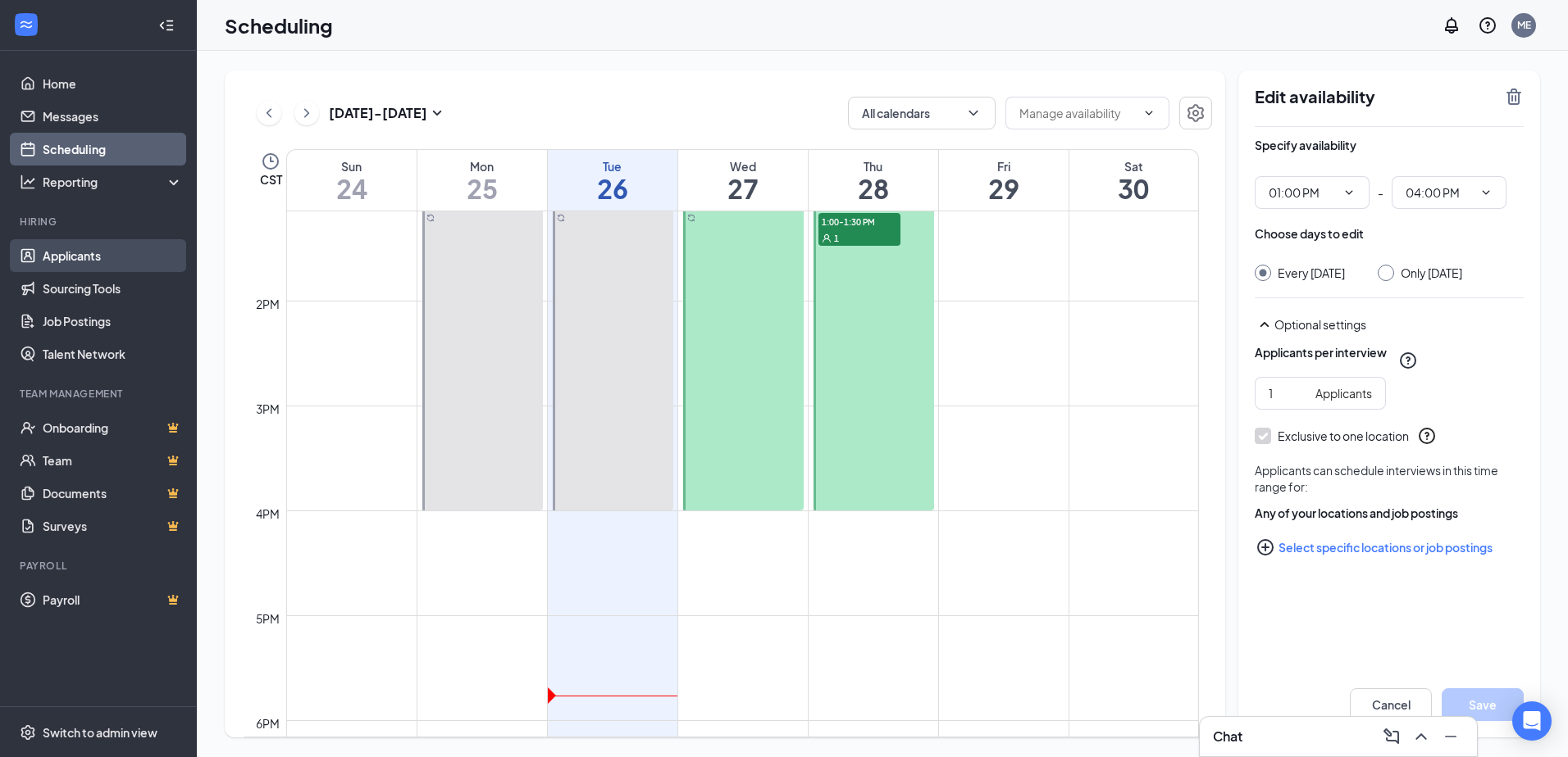
click at [50, 254] on link "Applicants" at bounding box center [112, 256] width 140 height 33
type input "01:00 PM"
type input "04:00 PM"
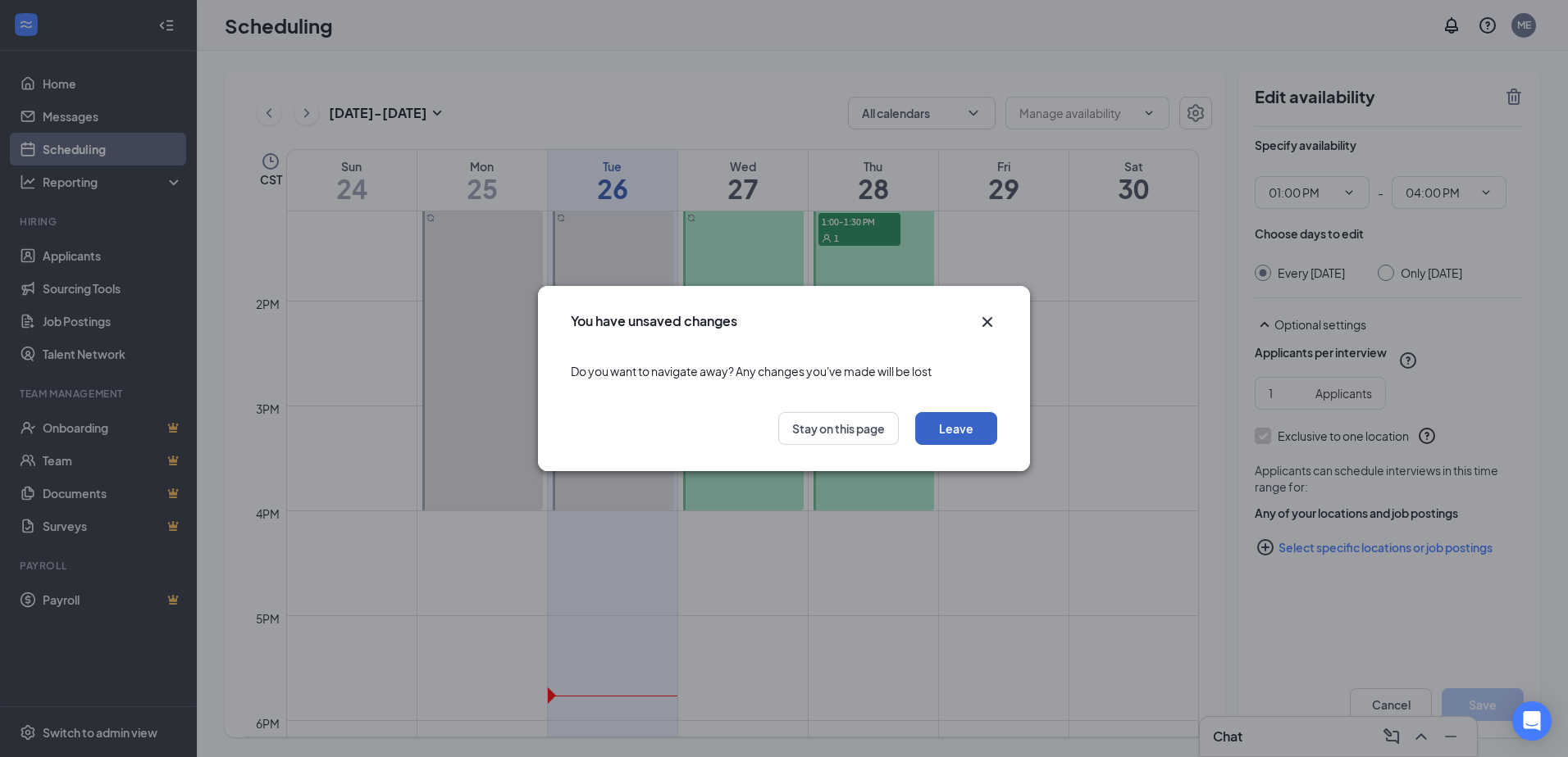
click at [945, 427] on button "Leave" at bounding box center [956, 429] width 82 height 33
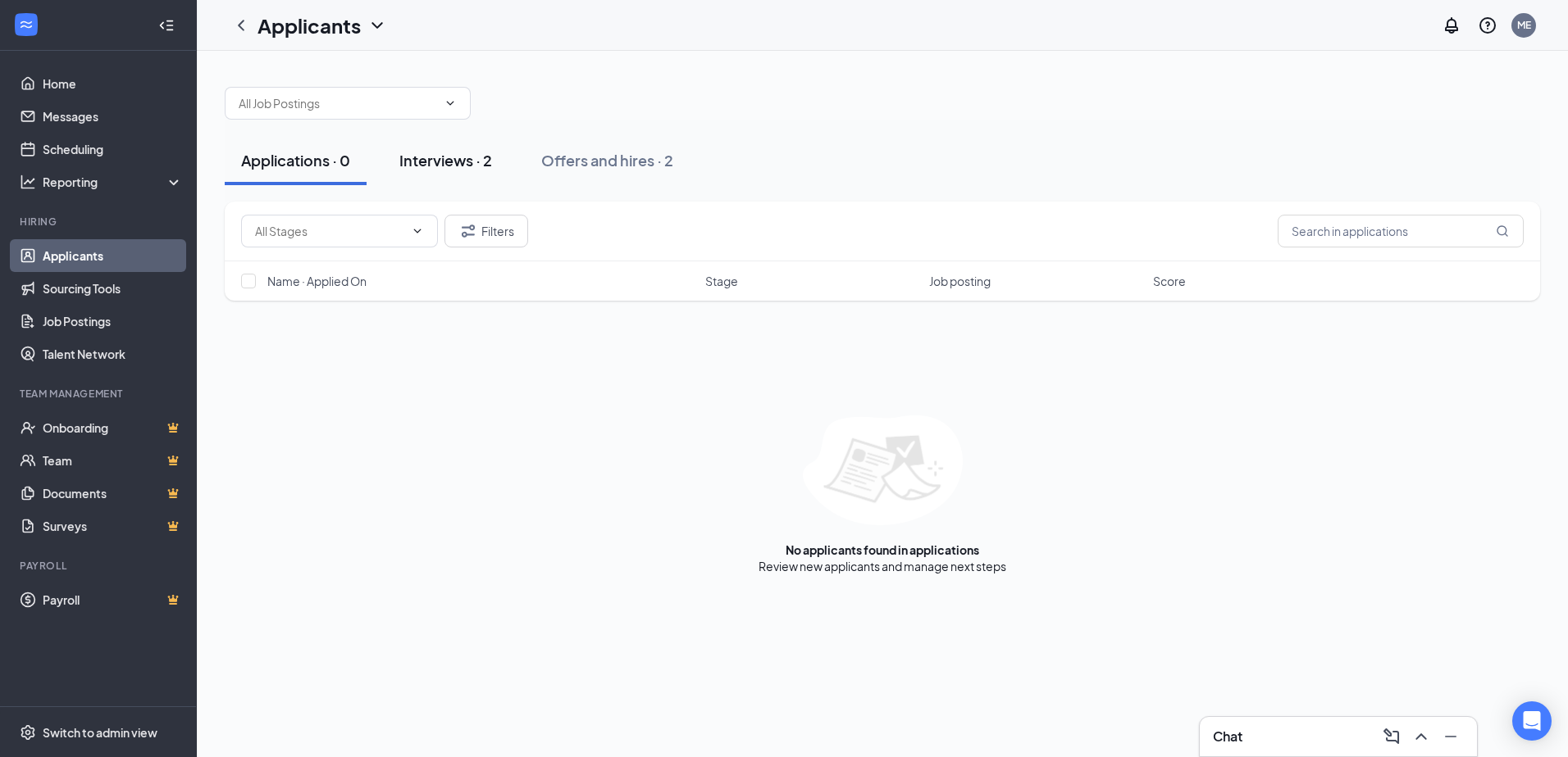
click at [432, 150] on div "Interviews · 2" at bounding box center [445, 160] width 93 height 20
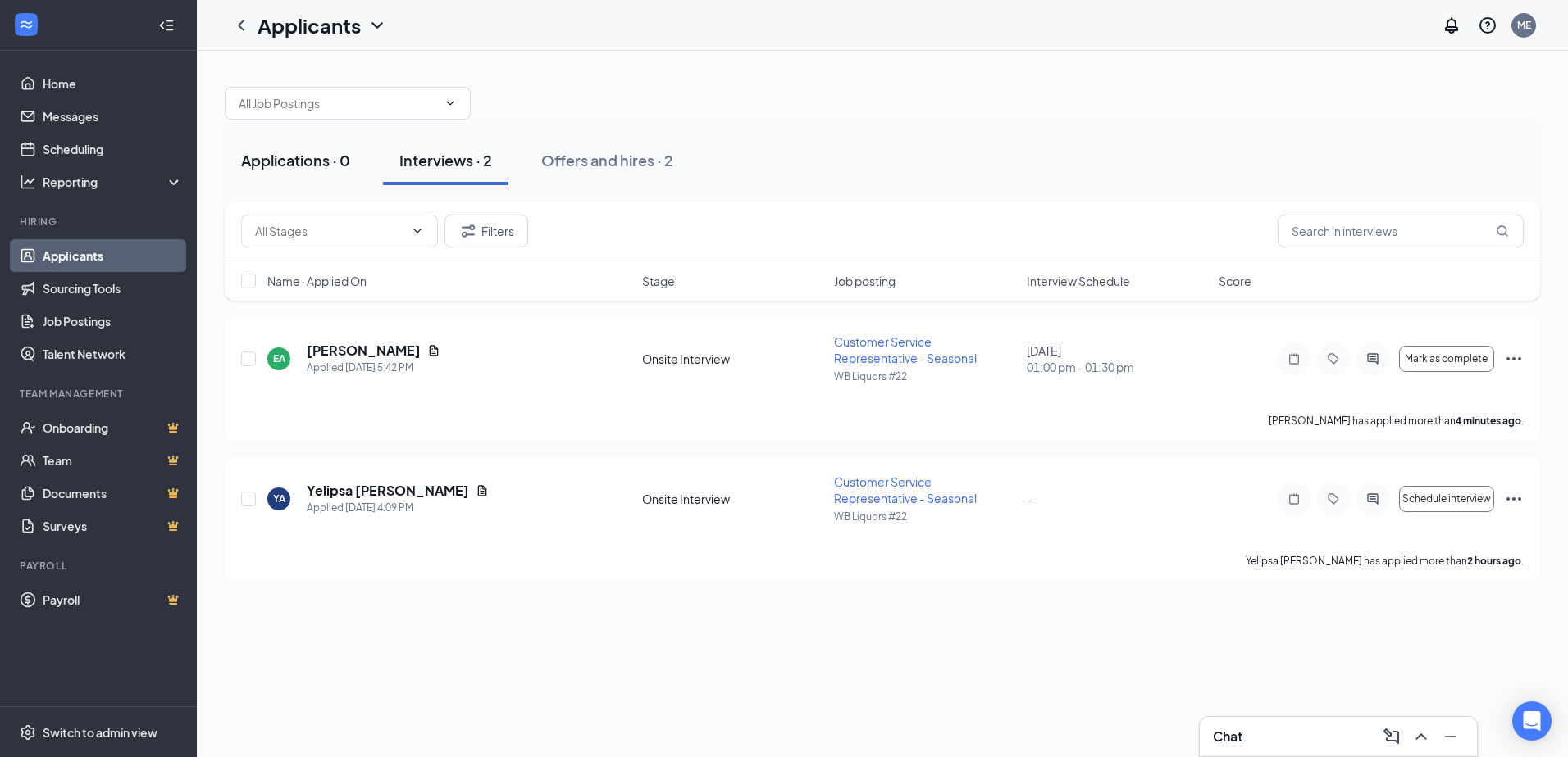
click at [316, 161] on div "Applications · 0" at bounding box center [296, 160] width 109 height 20
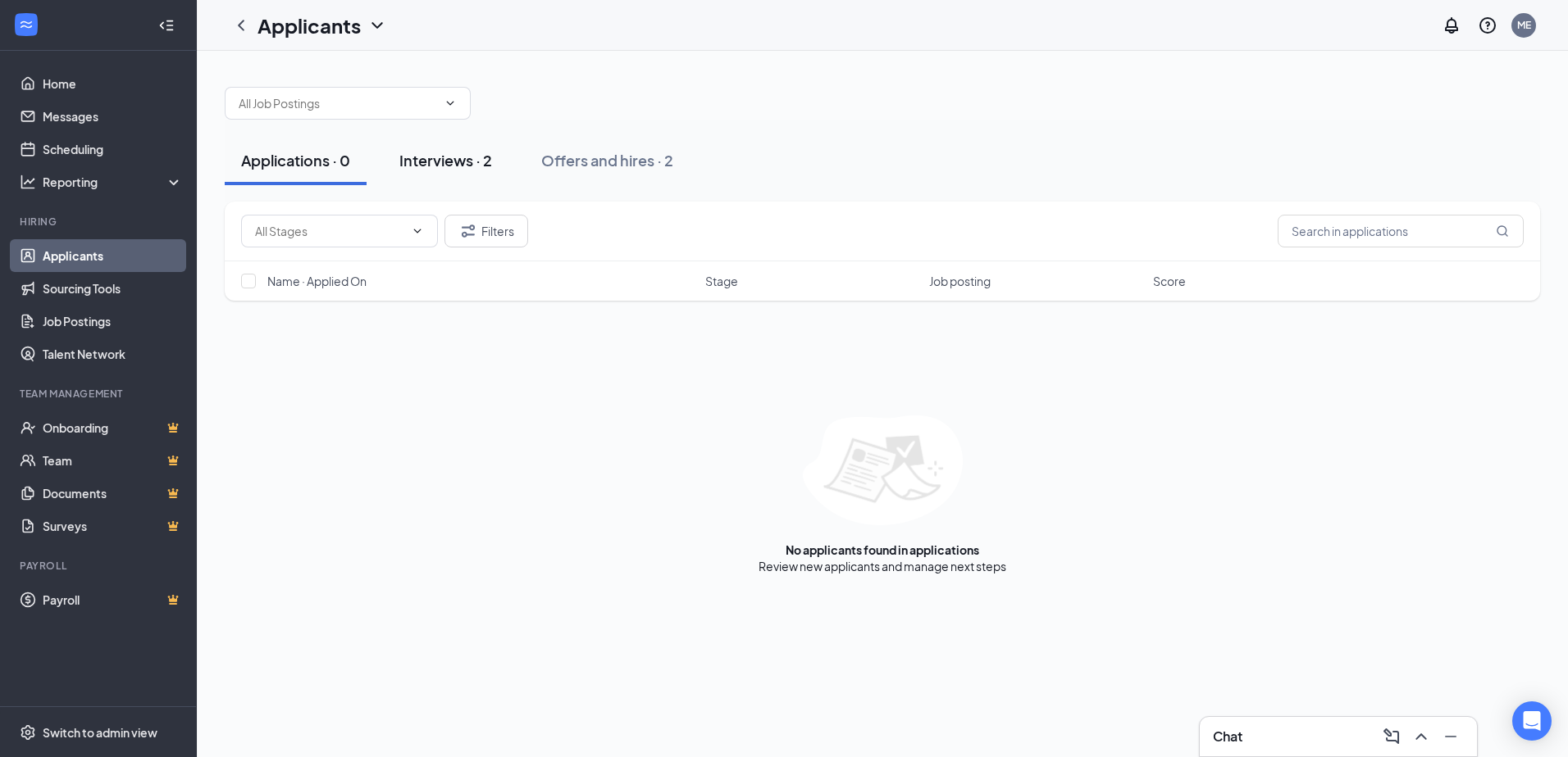
click at [443, 164] on div "Interviews · 2" at bounding box center [445, 160] width 93 height 20
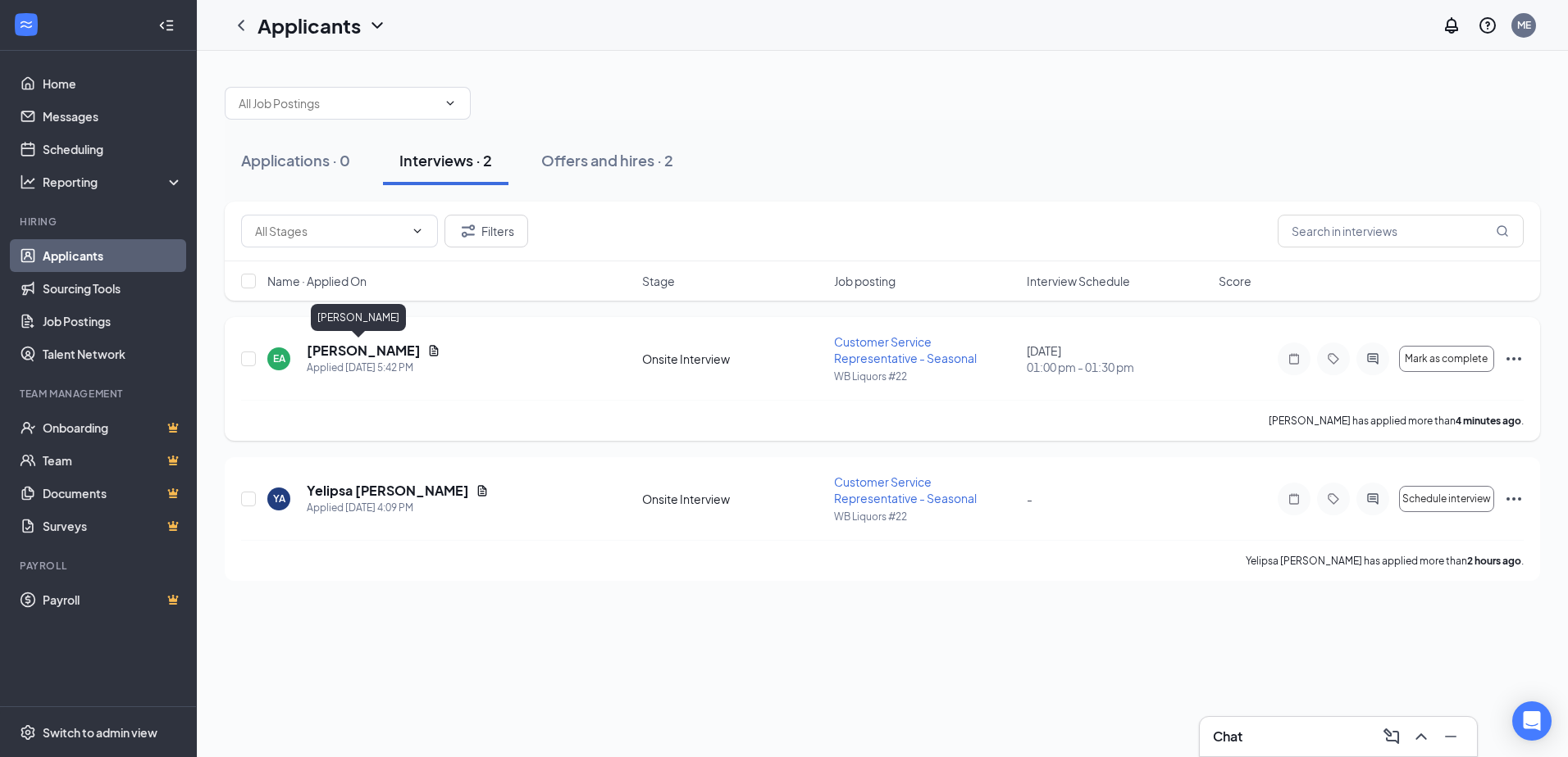
click at [346, 342] on h5 "[PERSON_NAME]" at bounding box center [364, 351] width 114 height 18
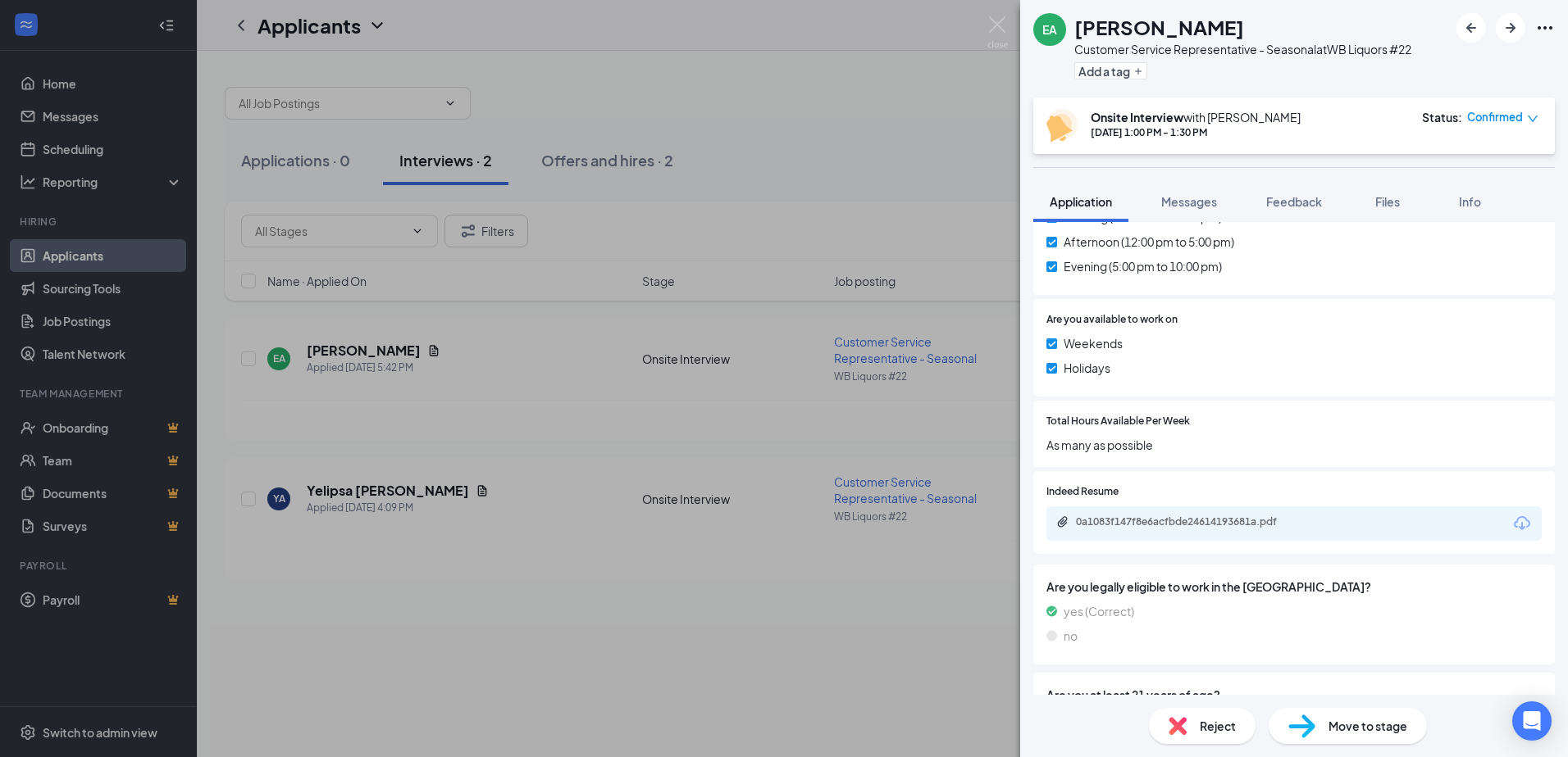
scroll to position [701, 0]
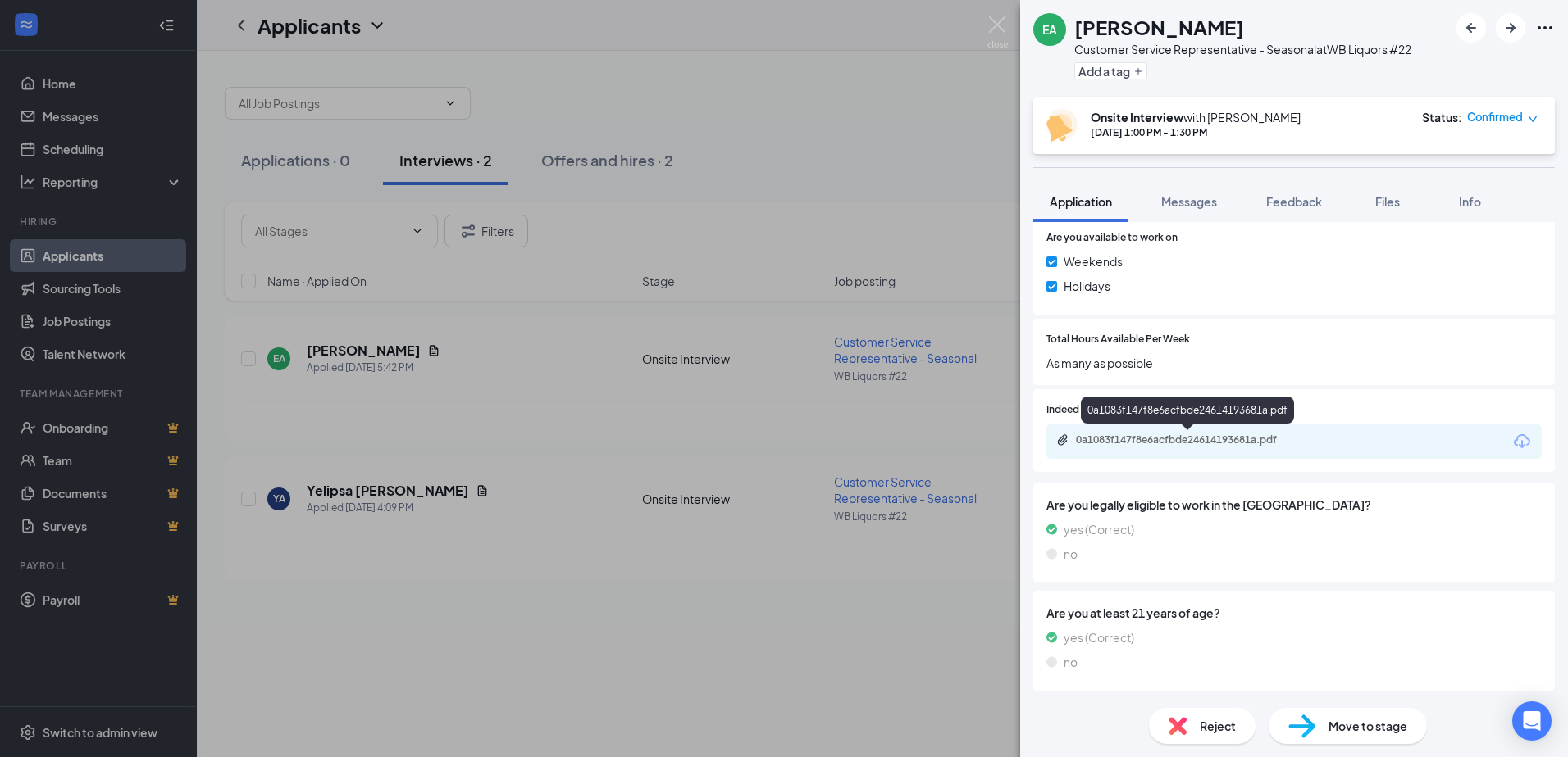
click at [1125, 448] on div "0a1083f147f8e6acfbde24614193681a.pdf" at bounding box center [1189, 441] width 265 height 16
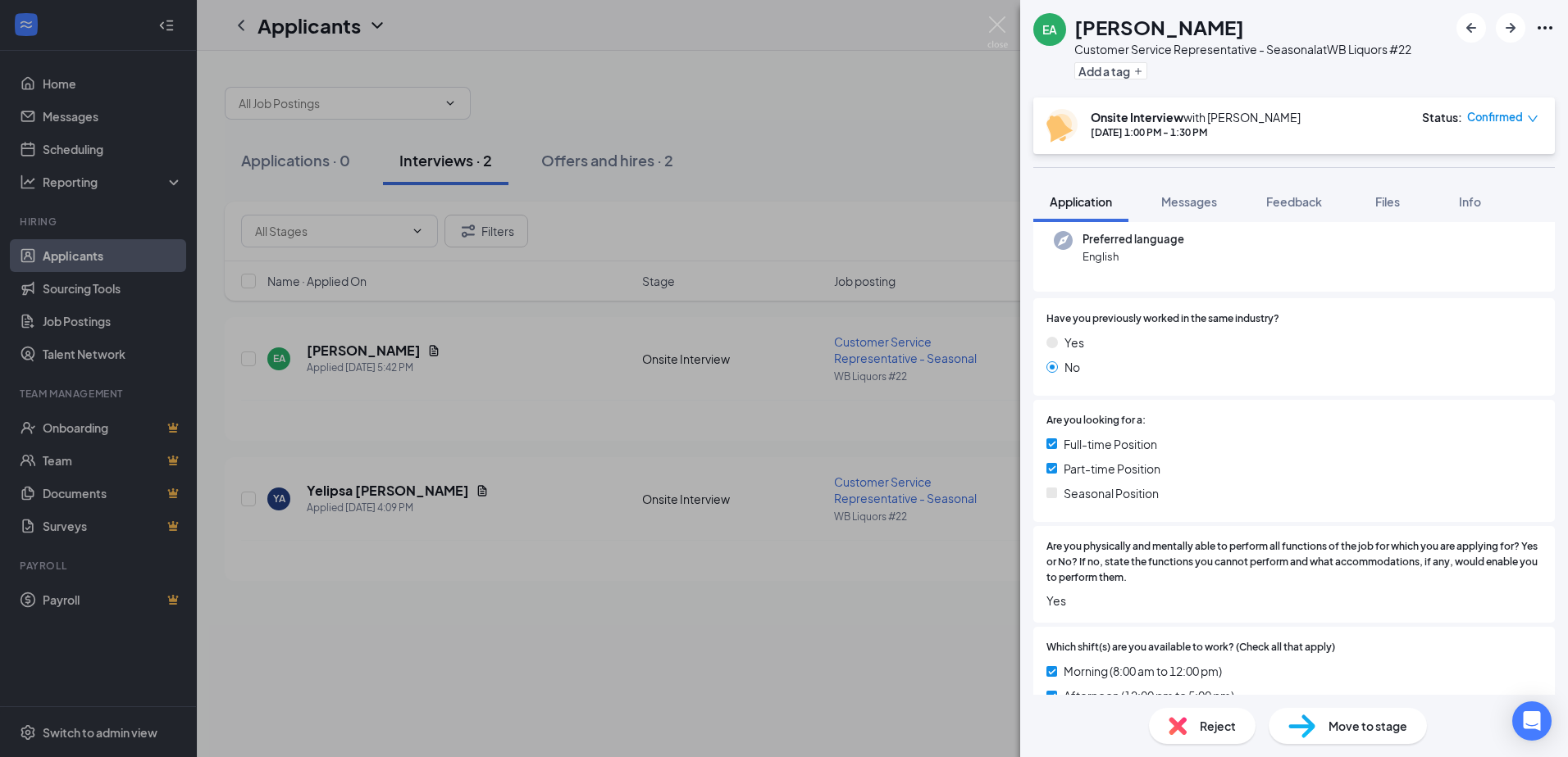
scroll to position [0, 0]
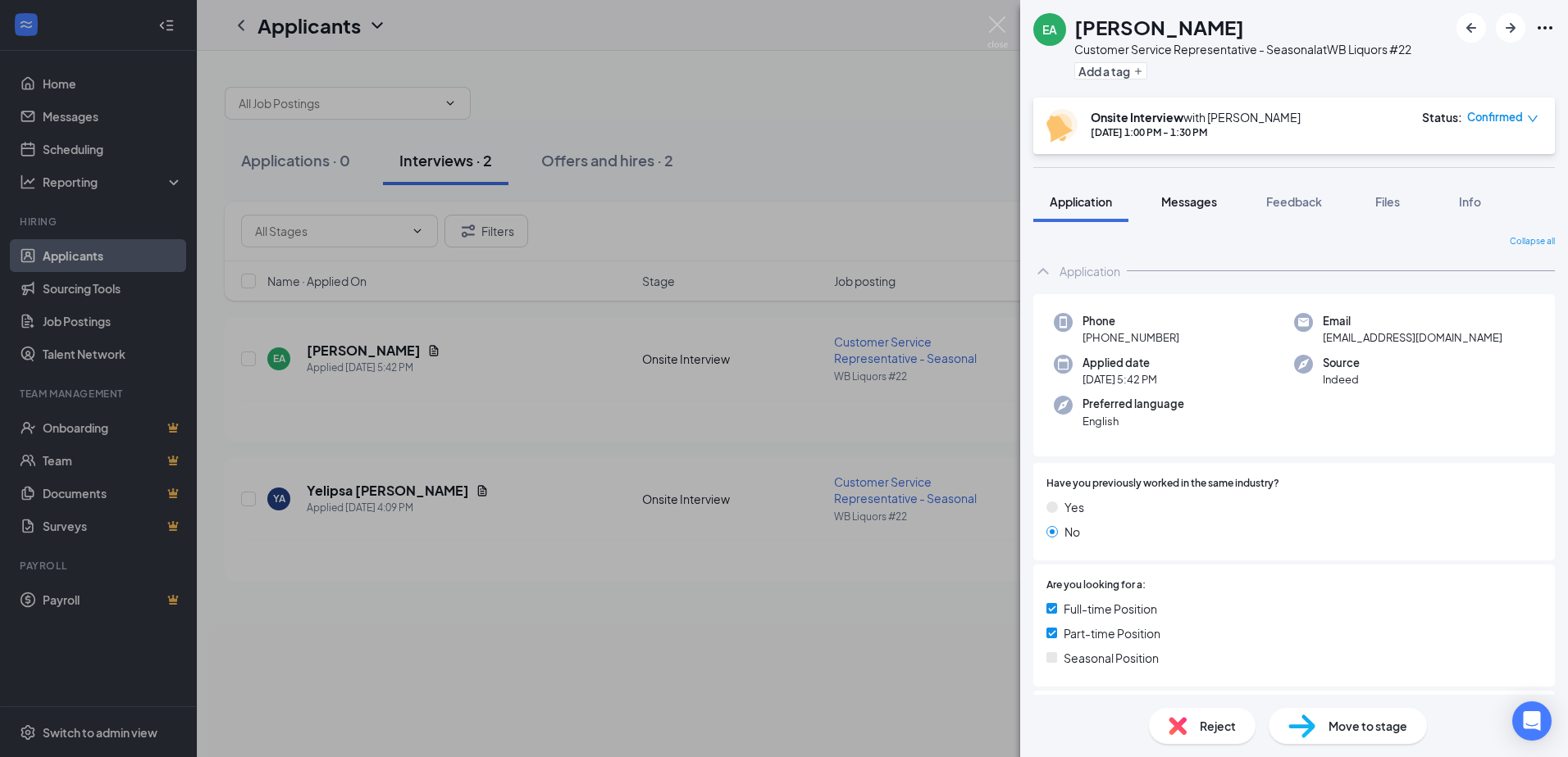
click at [1215, 192] on button "Messages" at bounding box center [1189, 201] width 88 height 41
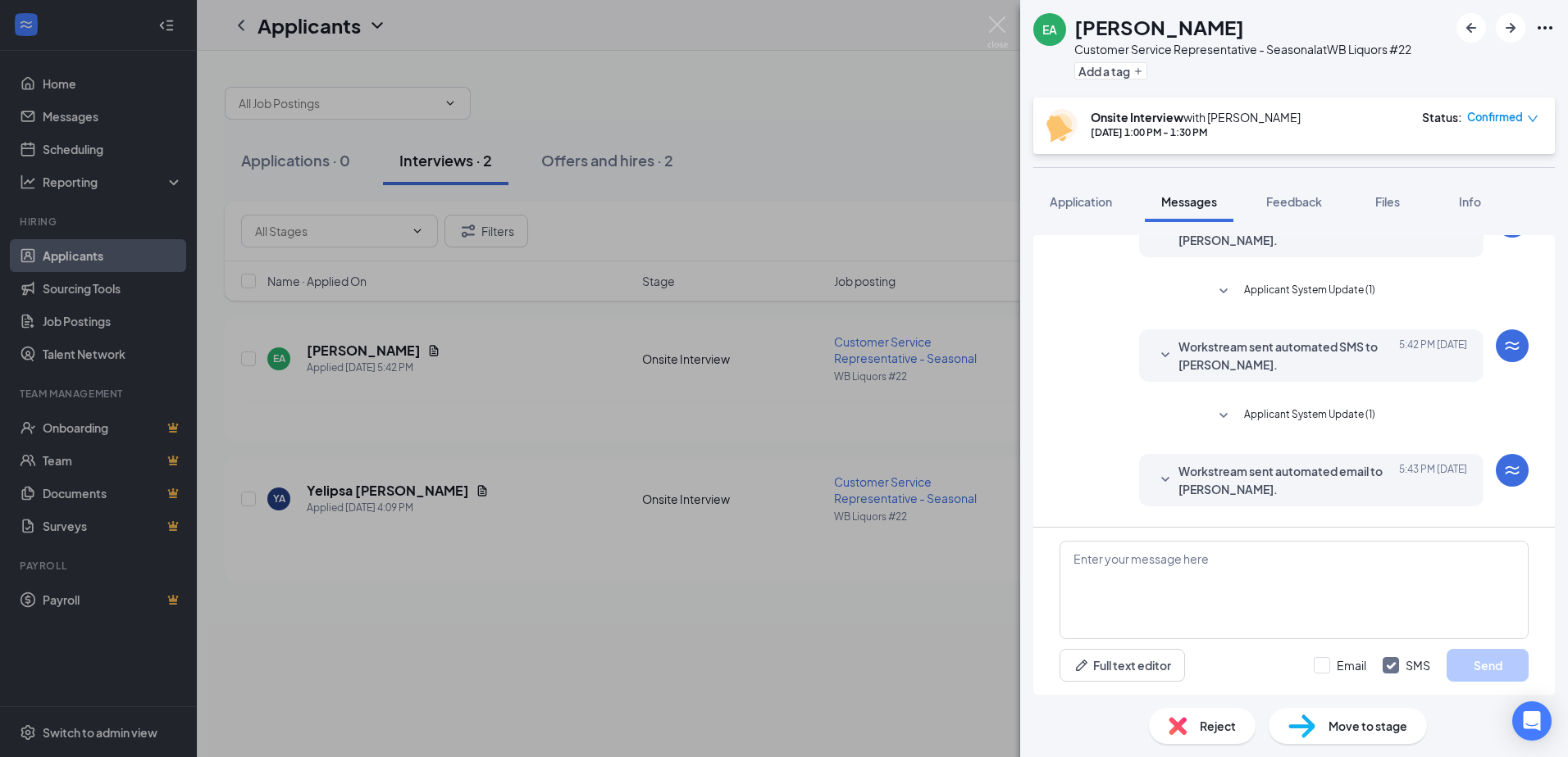
scroll to position [159, 0]
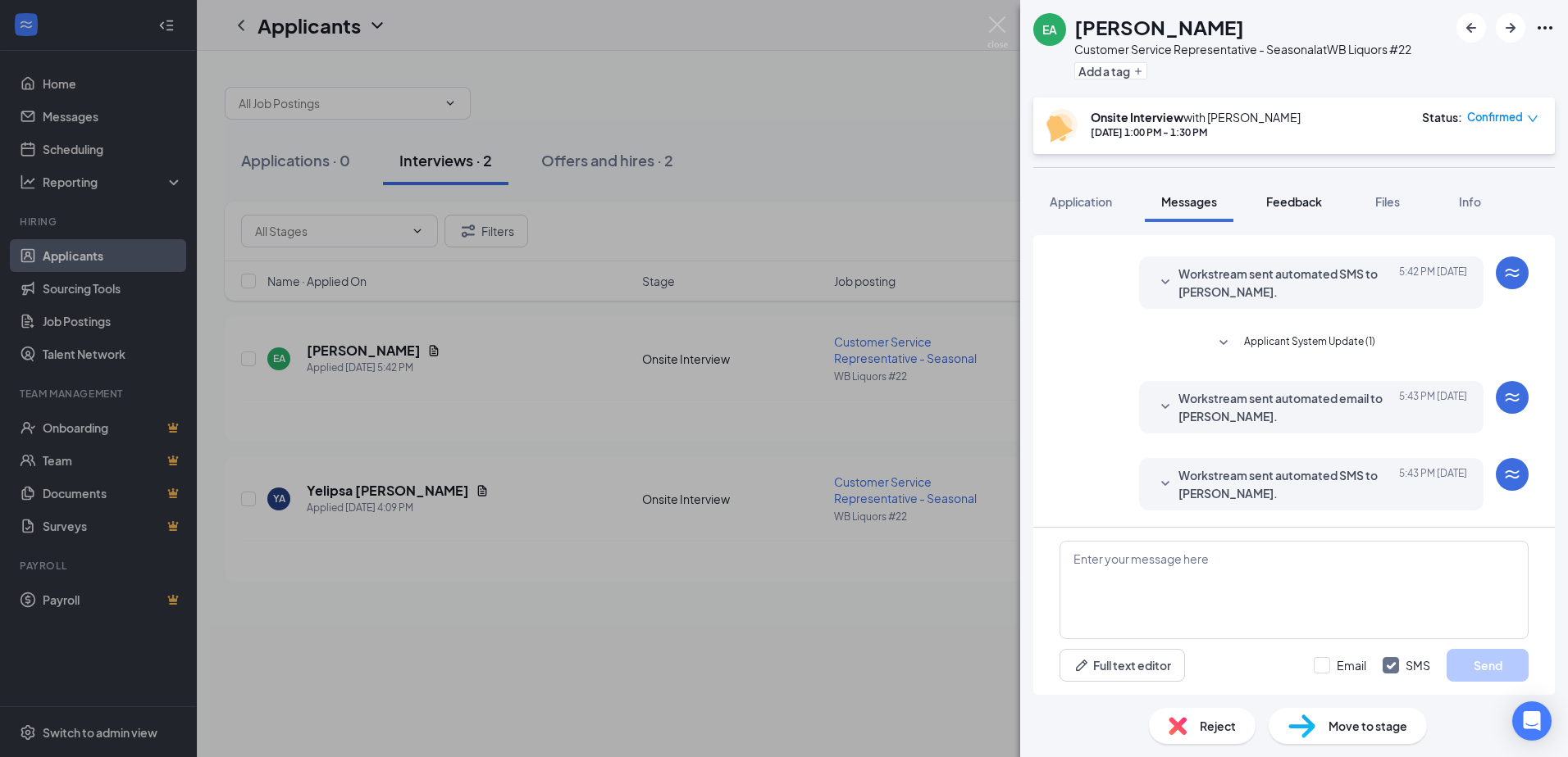
click at [1299, 203] on span "Feedback" at bounding box center [1294, 202] width 56 height 15
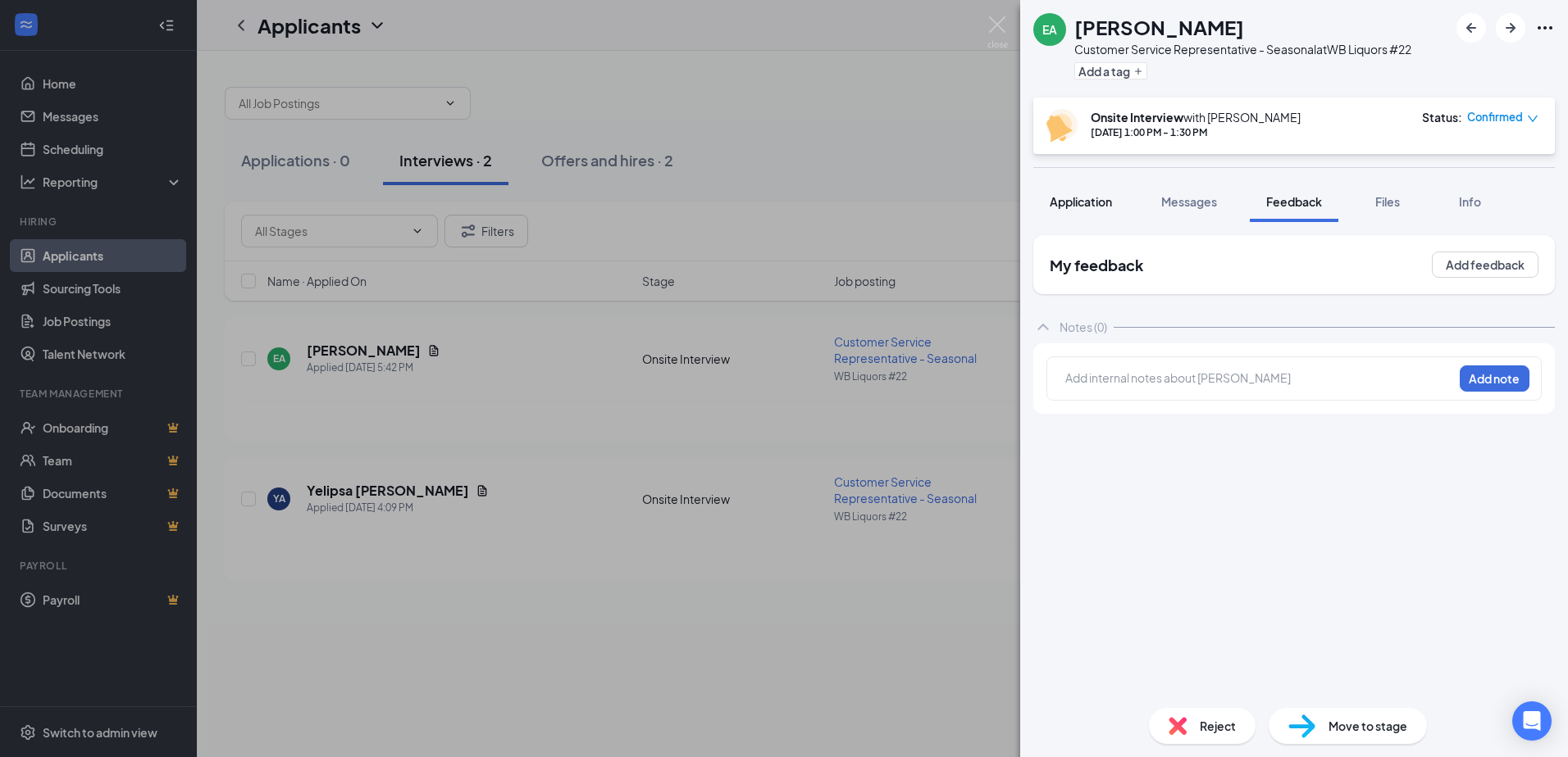
click at [1082, 205] on span "Application" at bounding box center [1081, 202] width 62 height 15
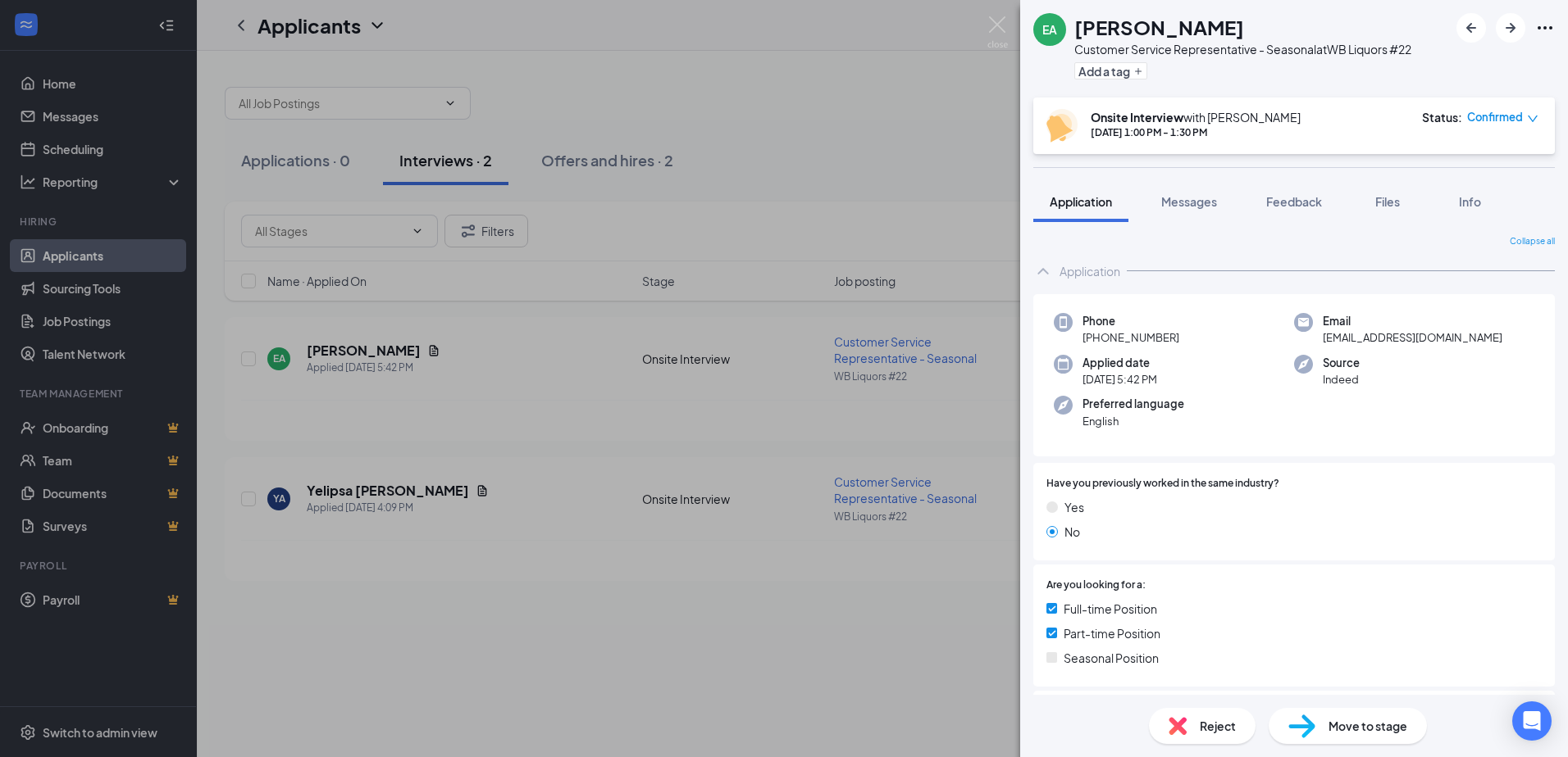
click at [845, 111] on div "EA [PERSON_NAME] Customer Service Representative - Seasonal at WB Liquors #22 A…" at bounding box center [784, 378] width 1568 height 757
